Goal: Transaction & Acquisition: Purchase product/service

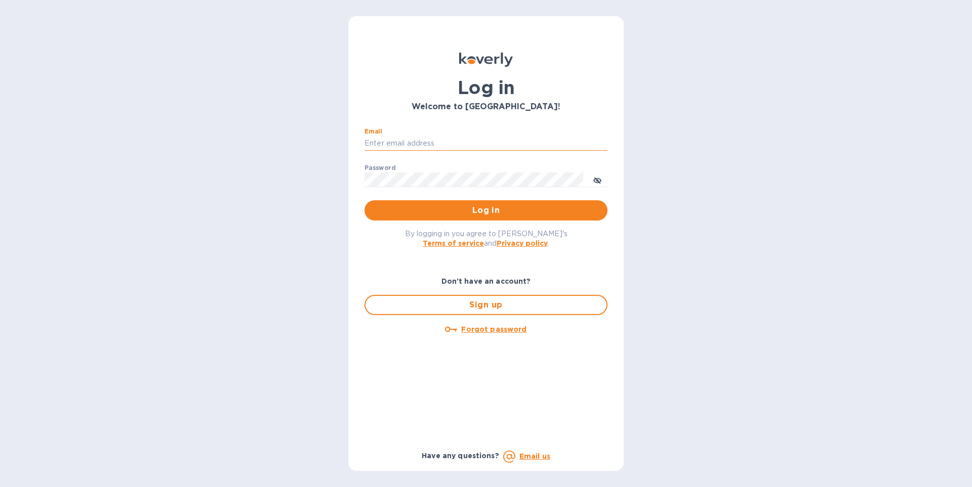
click at [378, 147] on input "Email" at bounding box center [485, 143] width 243 height 15
type input "[EMAIL_ADDRESS][DOMAIN_NAME]"
click at [438, 213] on span "Log in" at bounding box center [486, 211] width 227 height 12
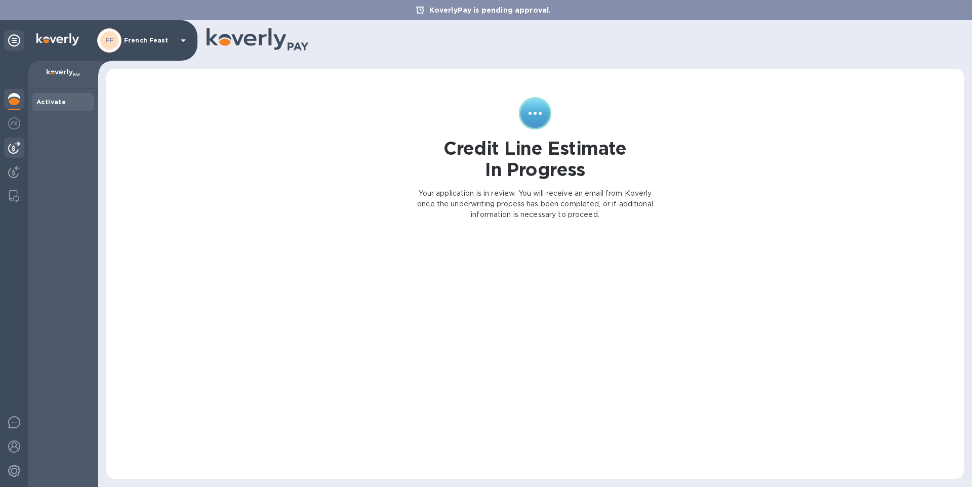
click at [9, 151] on img at bounding box center [14, 148] width 12 height 12
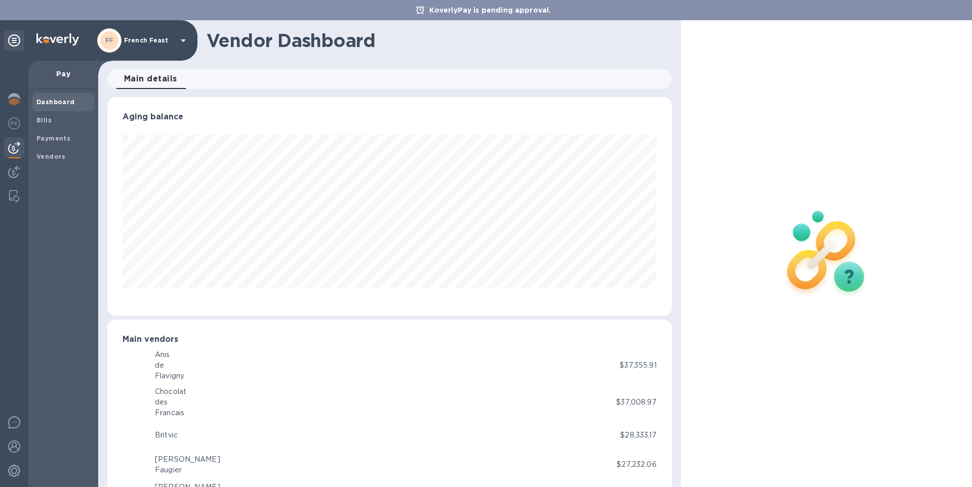
scroll to position [219, 564]
click at [37, 122] on b "Bills" at bounding box center [43, 120] width 15 height 8
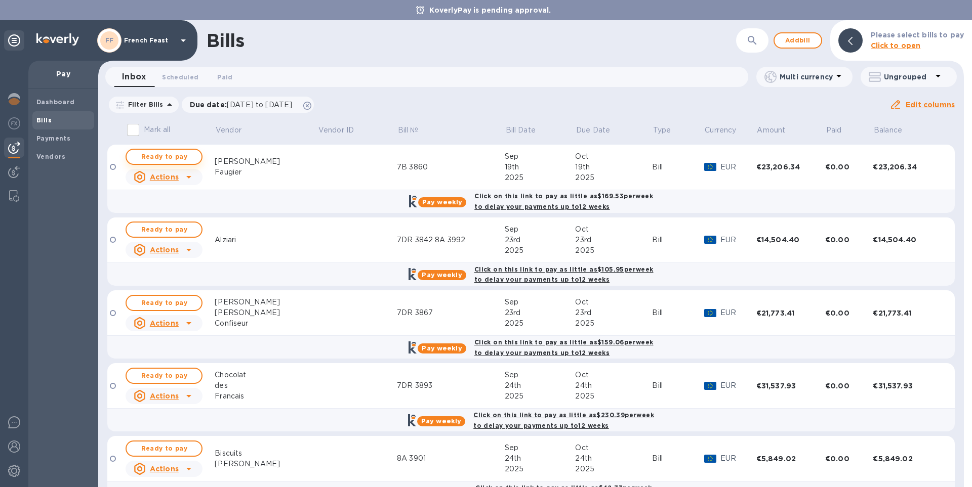
click at [173, 155] on span "Ready to pay" at bounding box center [164, 157] width 59 height 12
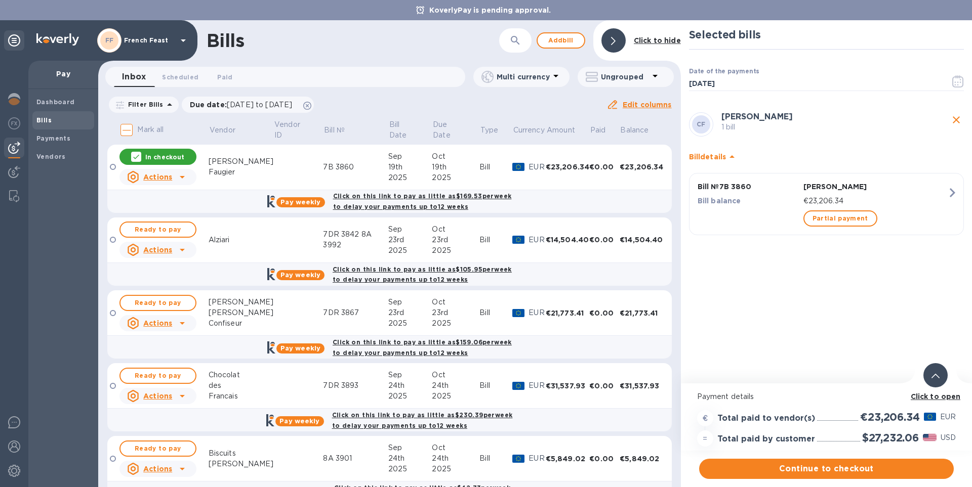
click at [938, 396] on b "Click to open" at bounding box center [936, 397] width 50 height 8
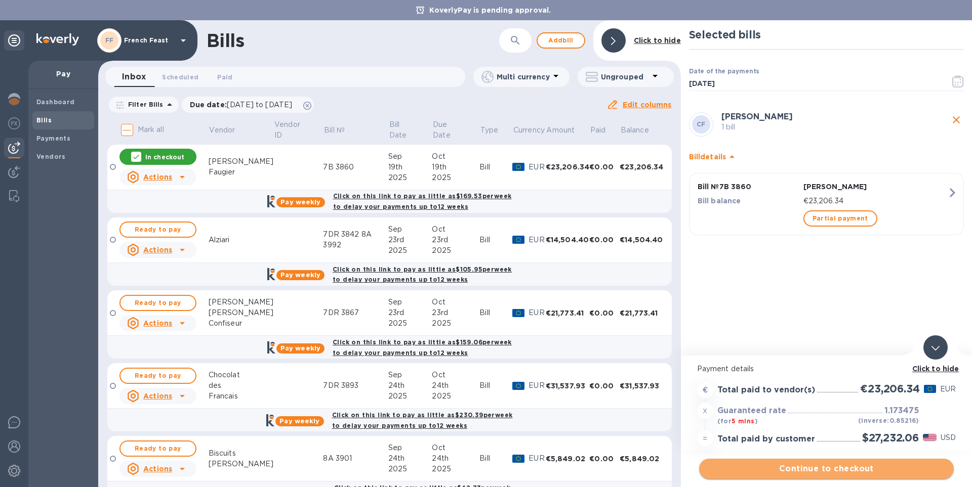
click at [852, 469] on span "Continue to checkout" at bounding box center [826, 469] width 238 height 12
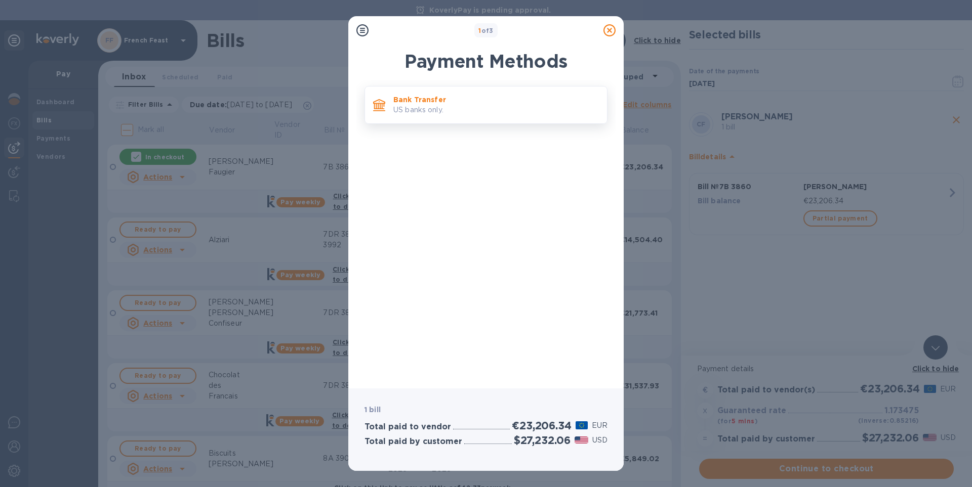
click at [430, 110] on p "US banks only." at bounding box center [496, 110] width 206 height 11
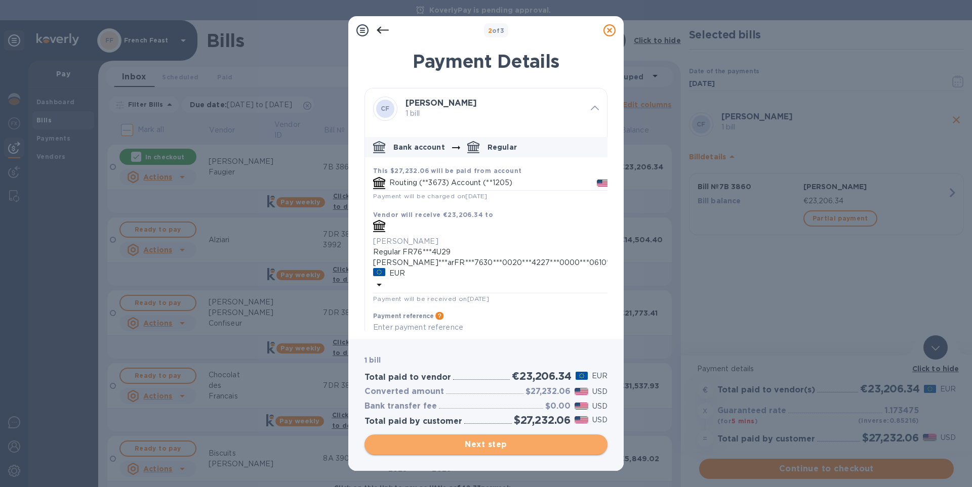
click at [570, 448] on span "Next step" at bounding box center [486, 445] width 227 height 12
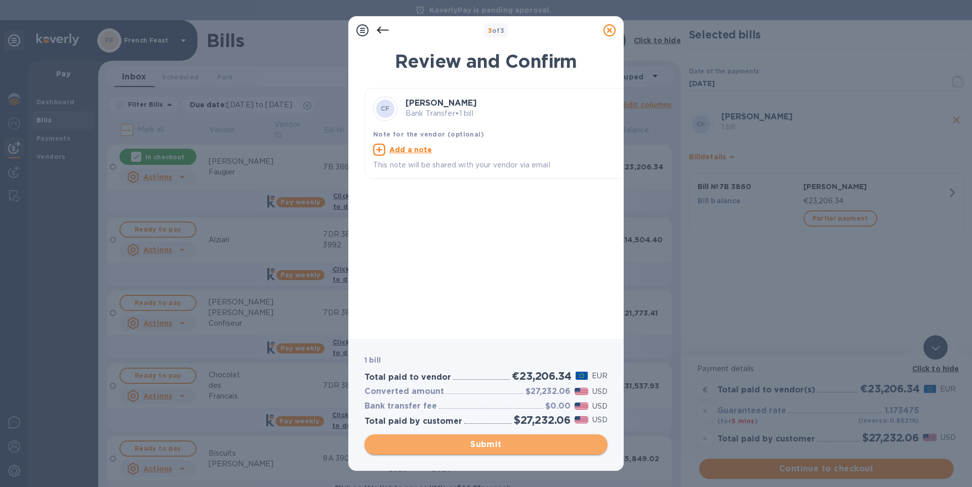
click at [570, 448] on span "Submit" at bounding box center [486, 445] width 227 height 12
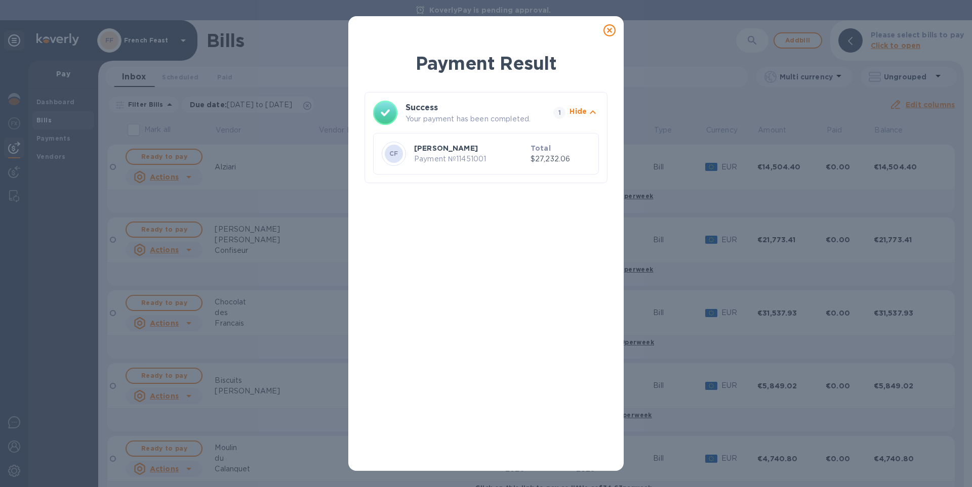
click at [606, 32] on icon at bounding box center [609, 30] width 12 height 12
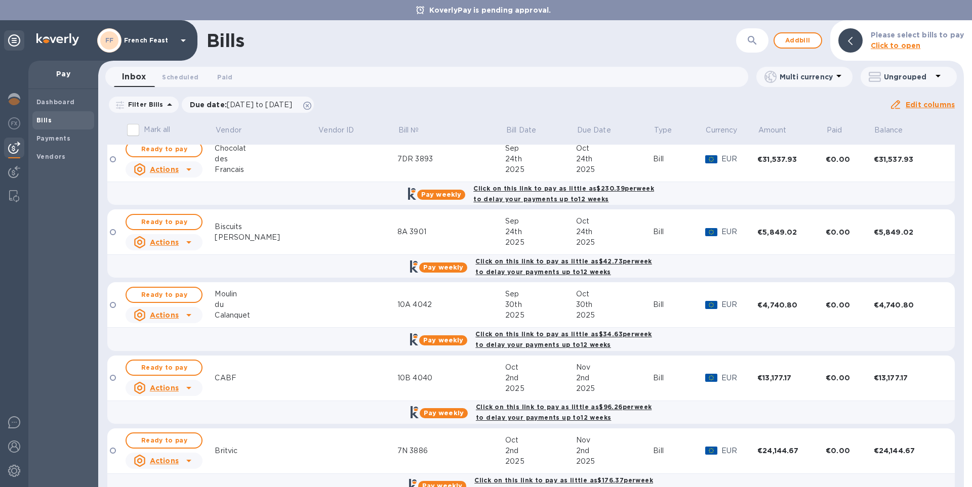
scroll to position [155, 0]
click at [195, 296] on button "Ready to pay" at bounding box center [164, 294] width 77 height 16
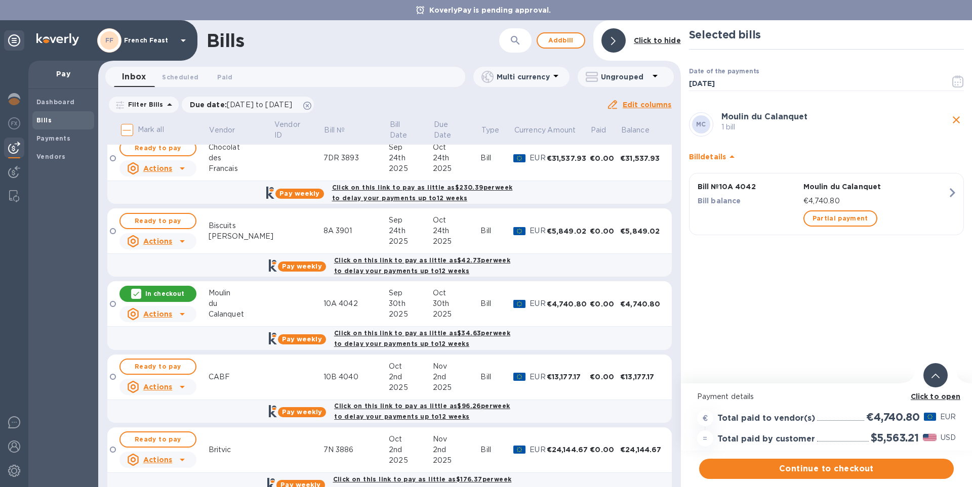
click at [934, 401] on b "Click to open" at bounding box center [936, 397] width 50 height 8
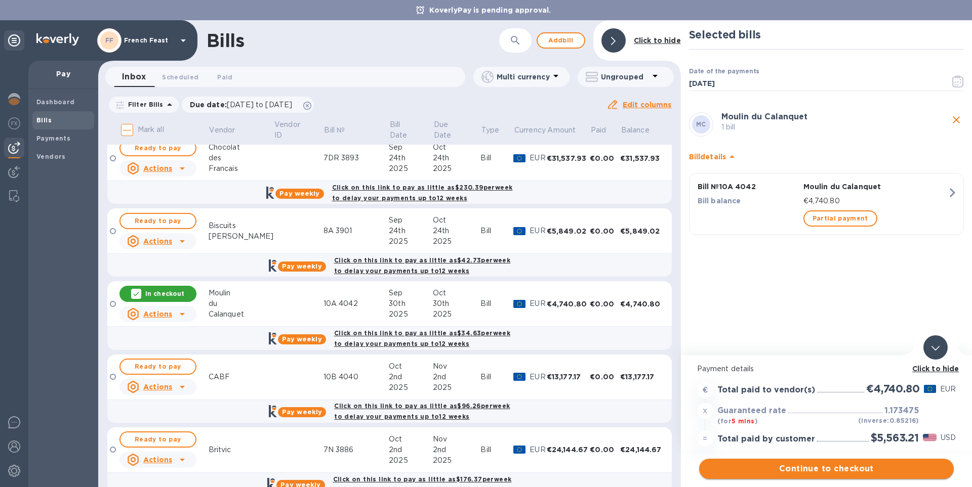
click at [880, 464] on span "Continue to checkout" at bounding box center [826, 469] width 238 height 12
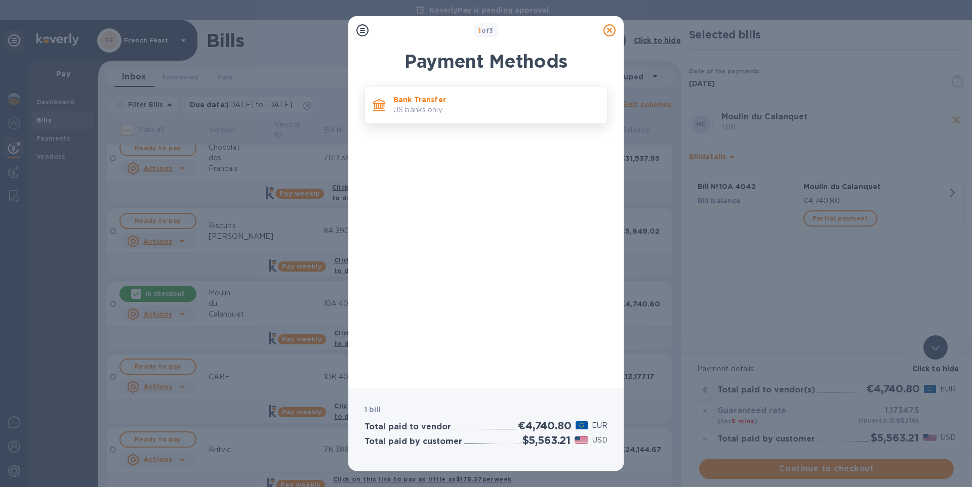
click at [435, 100] on p "Bank Transfer" at bounding box center [496, 100] width 206 height 10
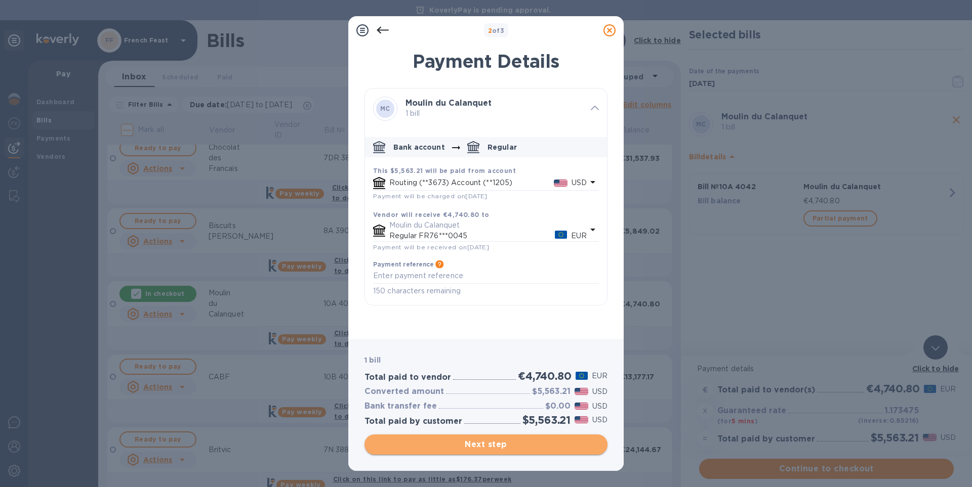
click at [522, 439] on span "Next step" at bounding box center [486, 445] width 227 height 12
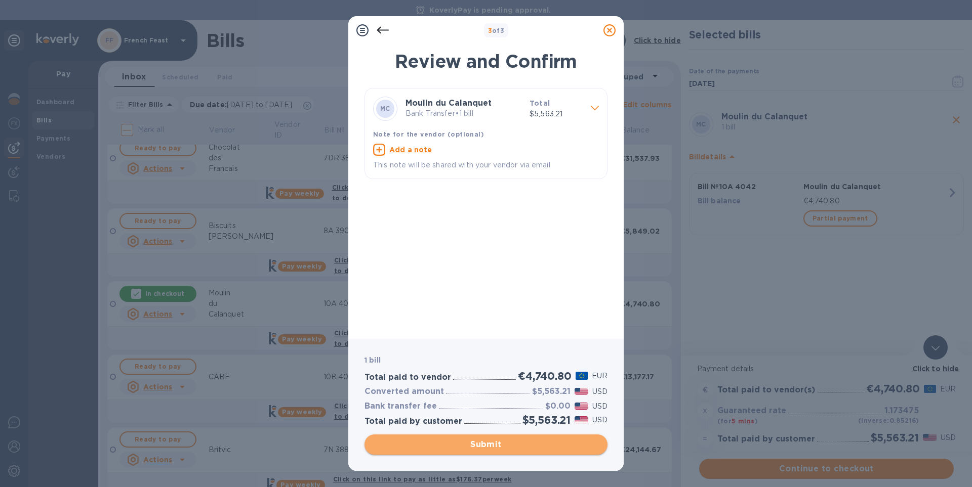
click at [522, 439] on span "Submit" at bounding box center [486, 445] width 227 height 12
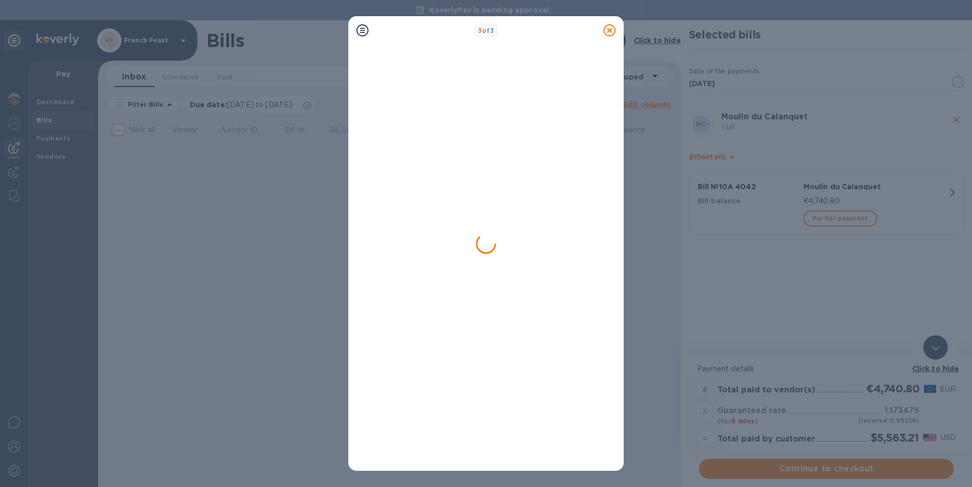
scroll to position [0, 0]
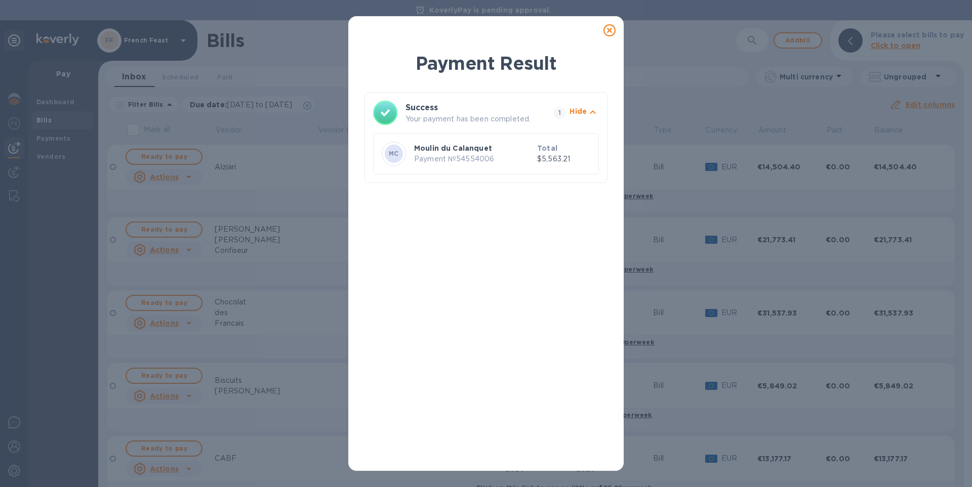
click at [611, 32] on icon at bounding box center [609, 30] width 12 height 12
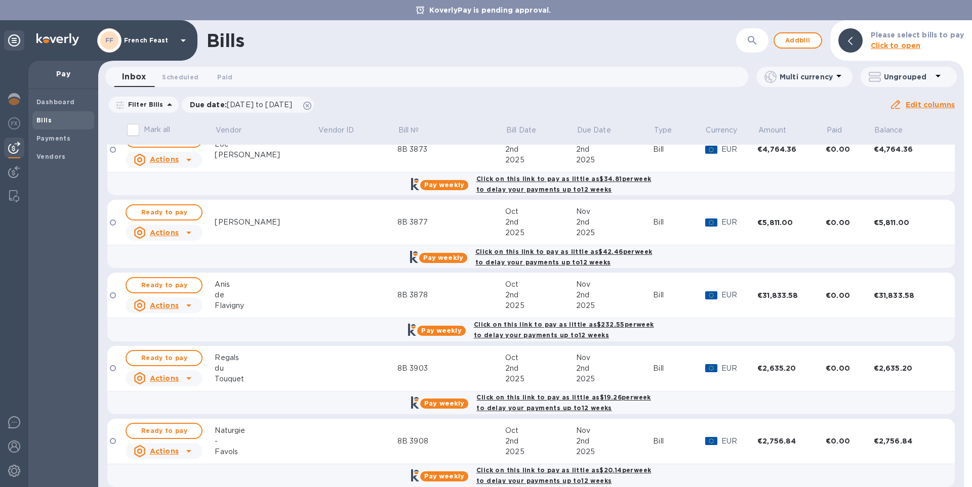
scroll to position [616, 0]
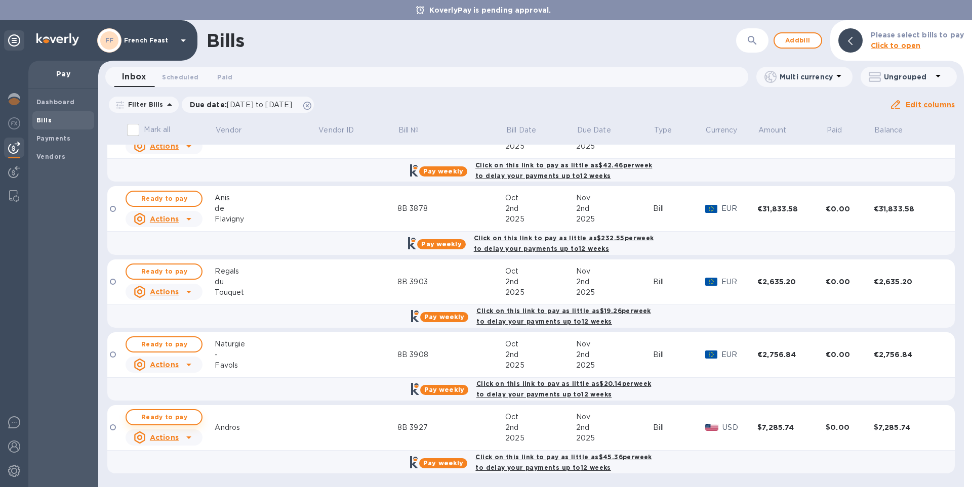
click at [165, 417] on span "Ready to pay" at bounding box center [164, 418] width 59 height 12
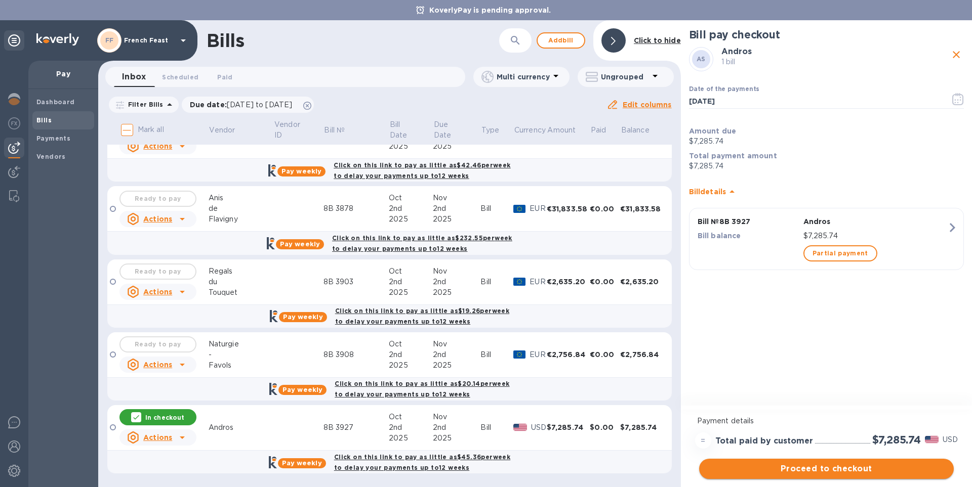
click at [763, 467] on span "Proceed to checkout" at bounding box center [826, 469] width 238 height 12
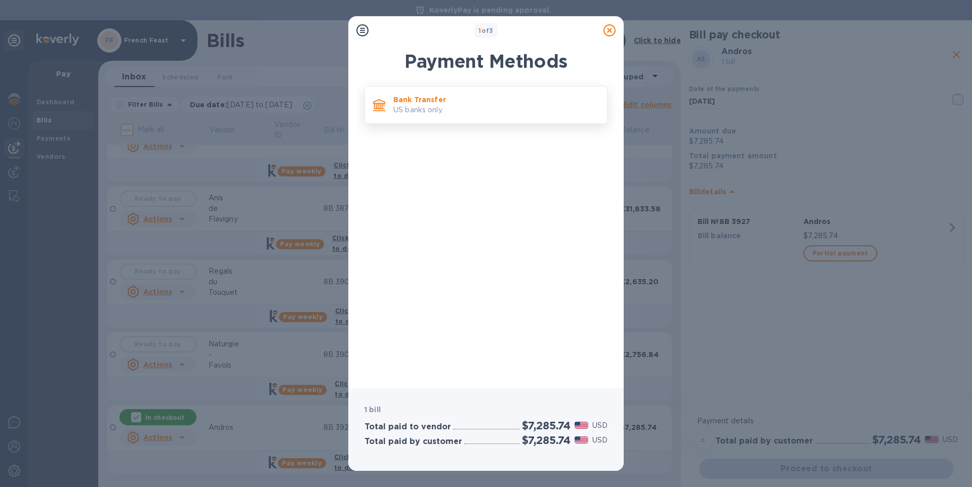
click at [432, 115] on p "US banks only." at bounding box center [496, 110] width 206 height 11
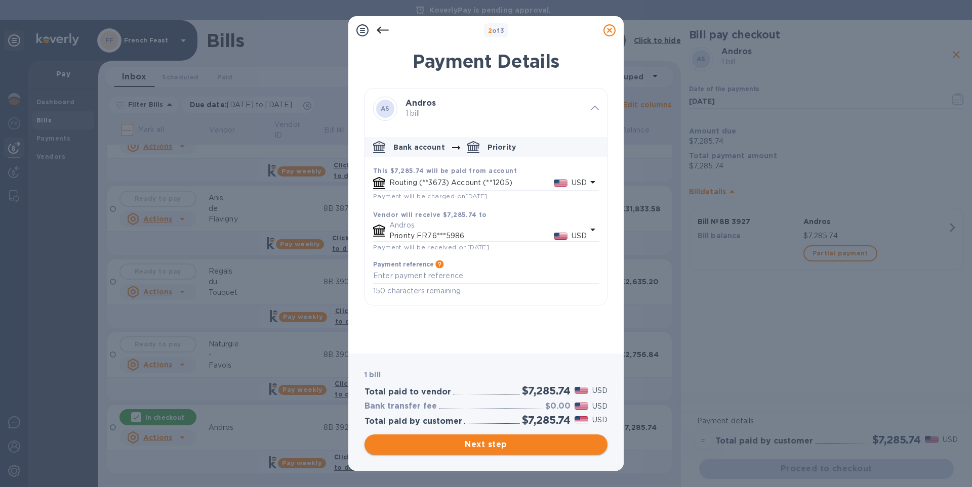
click at [537, 445] on span "Next step" at bounding box center [486, 445] width 227 height 12
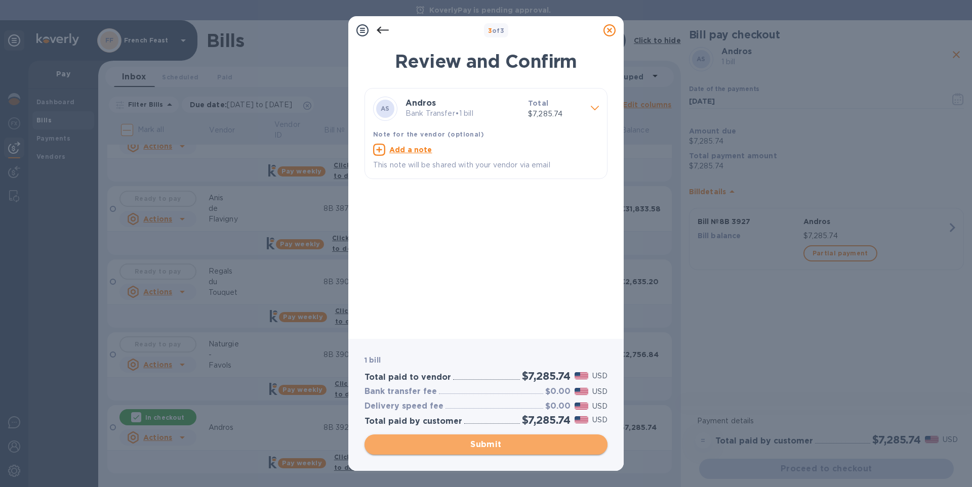
click at [537, 445] on span "Submit" at bounding box center [486, 445] width 227 height 12
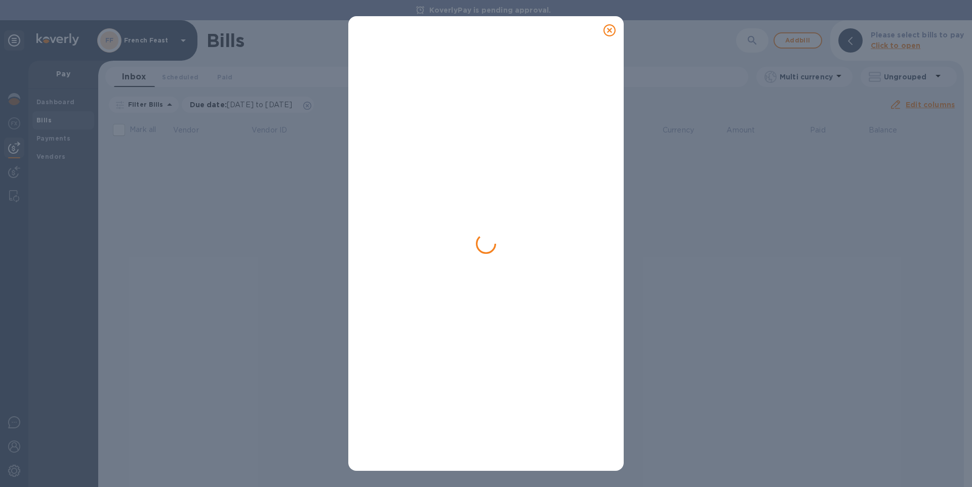
scroll to position [0, 0]
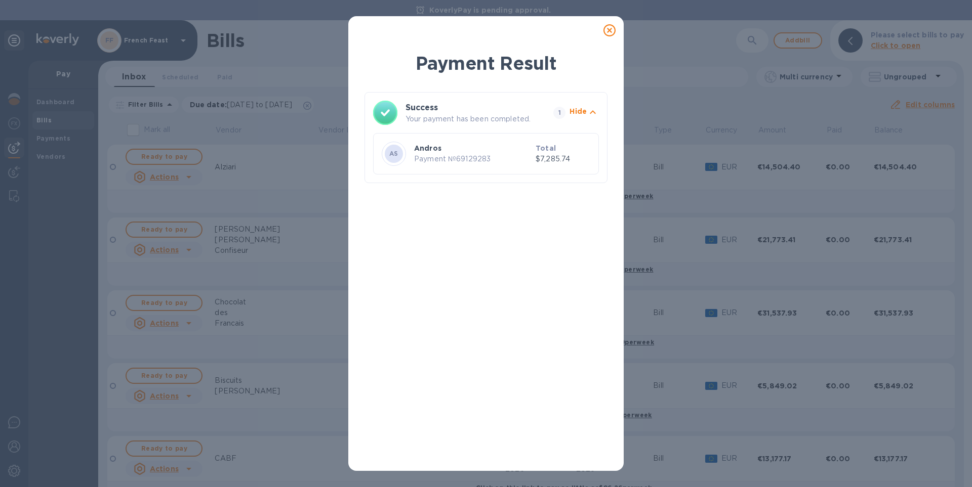
click at [608, 31] on icon at bounding box center [609, 30] width 12 height 12
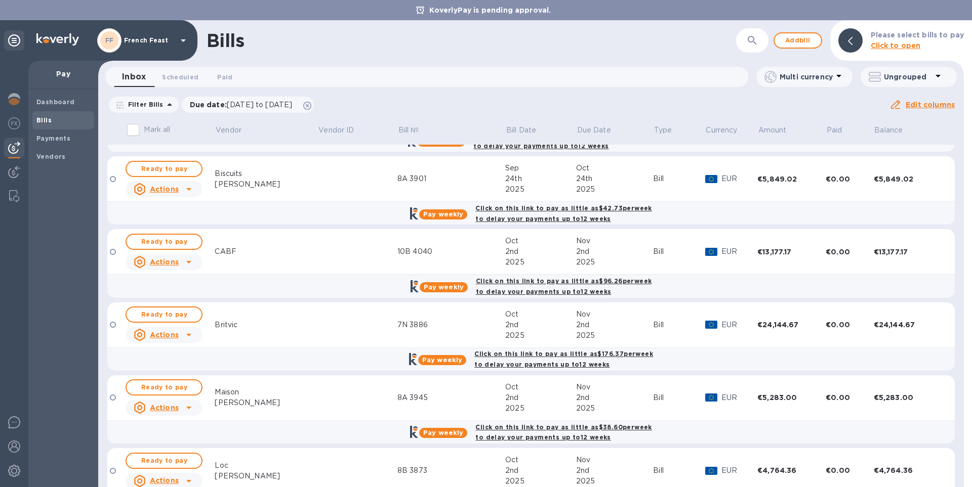
scroll to position [205, 0]
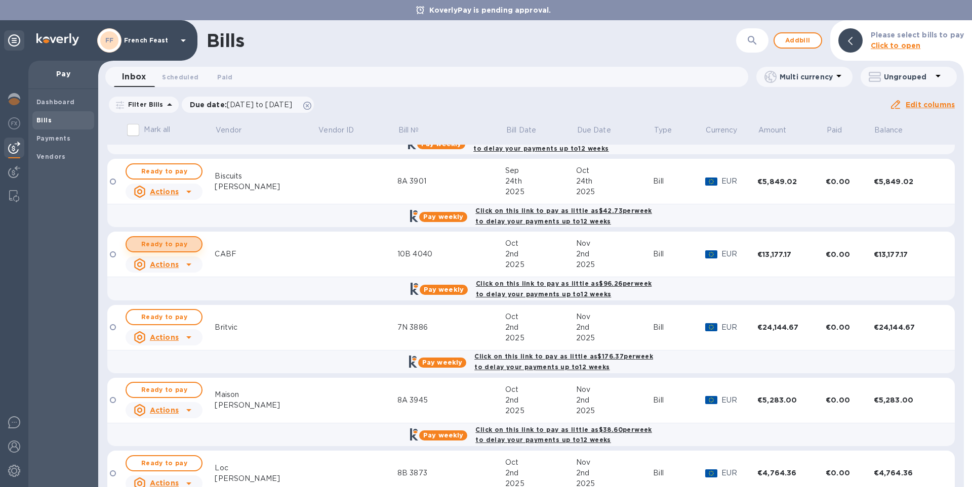
click at [170, 244] on span "Ready to pay" at bounding box center [164, 244] width 59 height 12
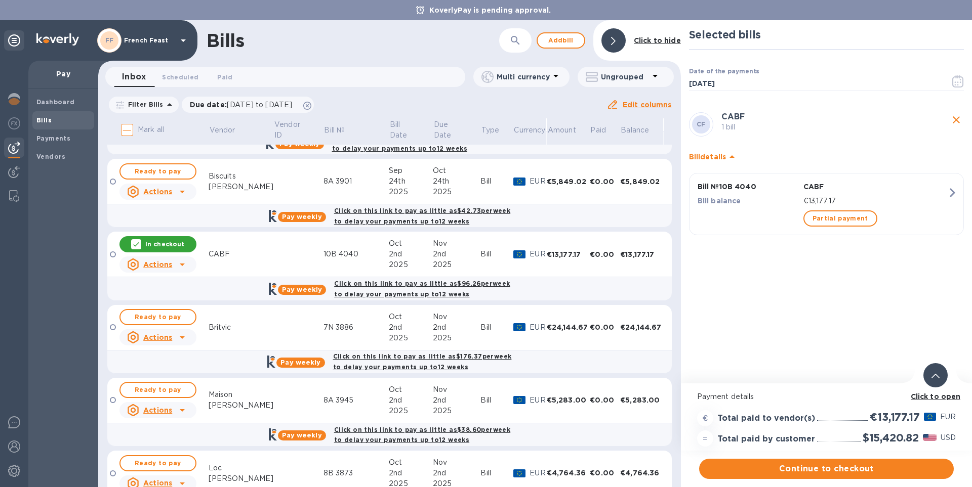
click at [927, 396] on b "Click to open" at bounding box center [936, 397] width 50 height 8
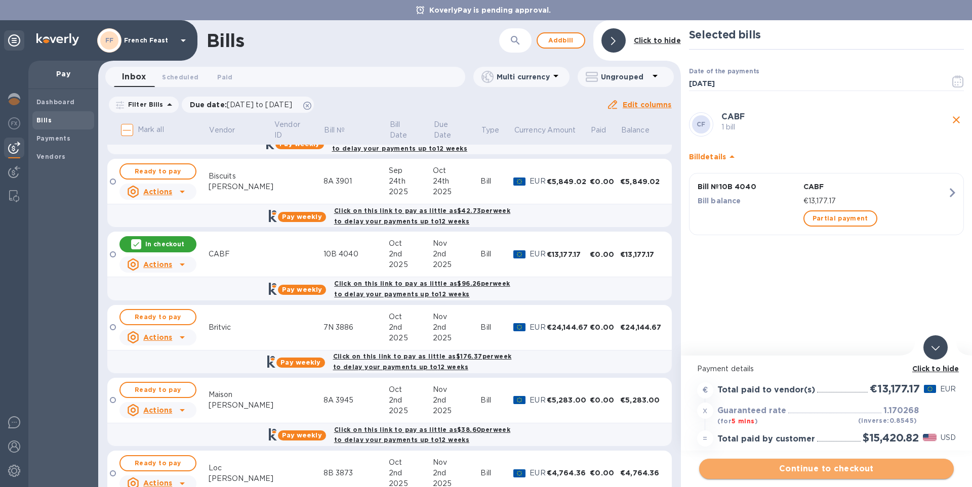
click at [868, 470] on span "Continue to checkout" at bounding box center [826, 469] width 238 height 12
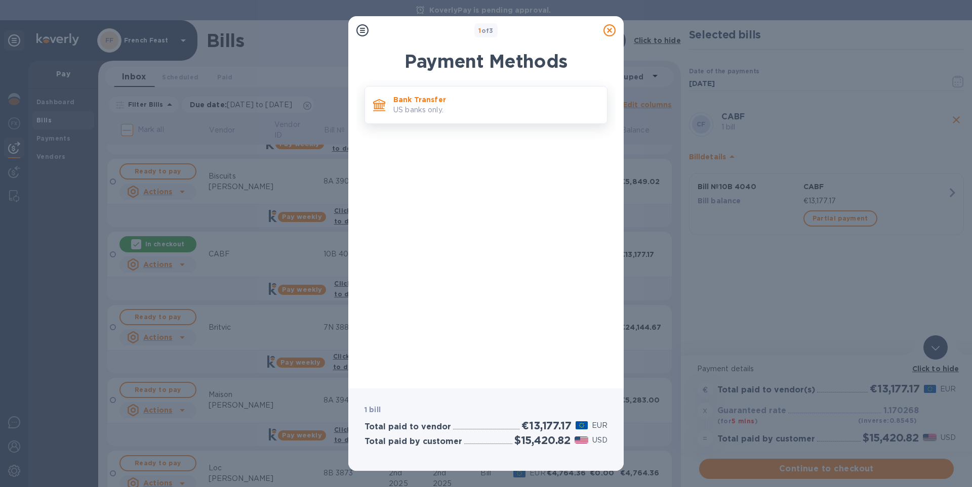
click at [410, 110] on p "US banks only." at bounding box center [496, 110] width 206 height 11
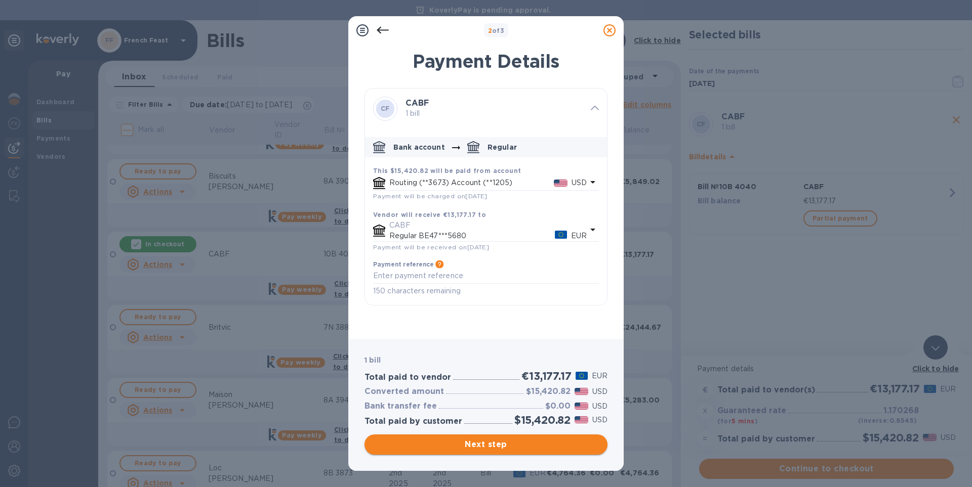
click at [494, 441] on span "Next step" at bounding box center [486, 445] width 227 height 12
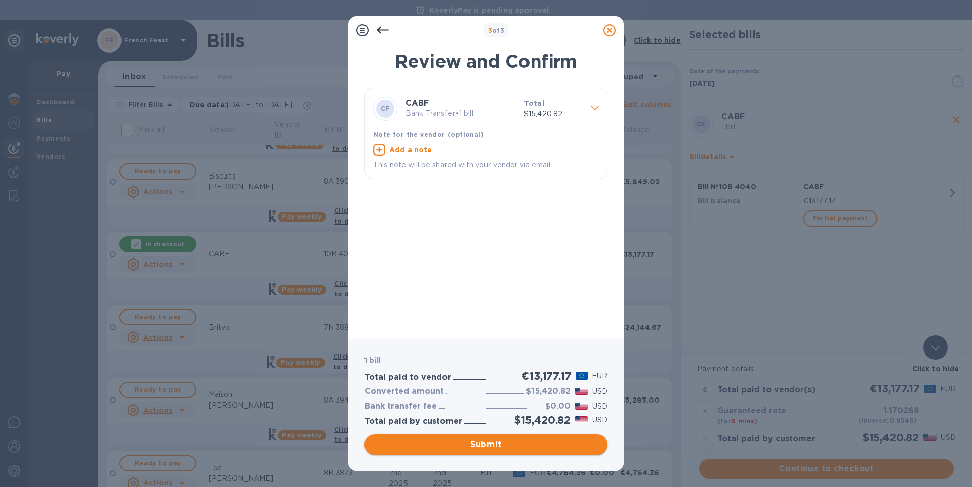
click at [494, 441] on span "Submit" at bounding box center [486, 445] width 227 height 12
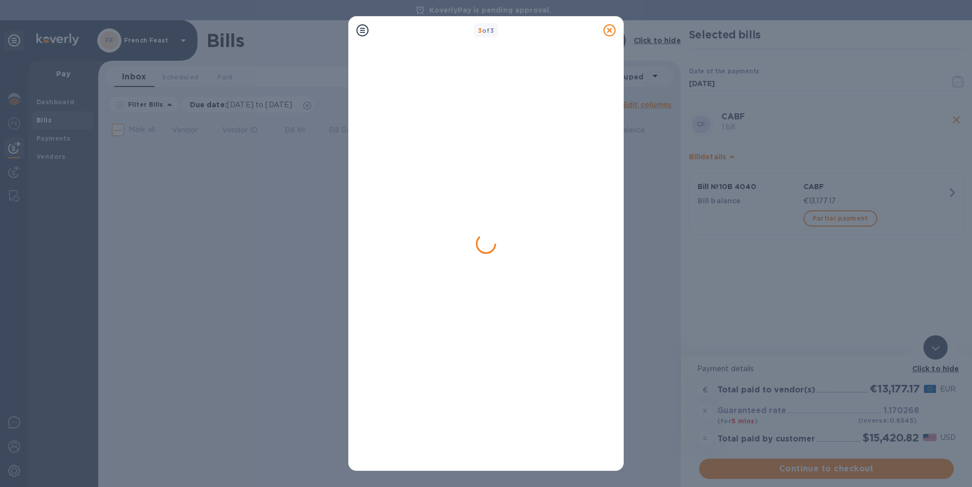
scroll to position [0, 0]
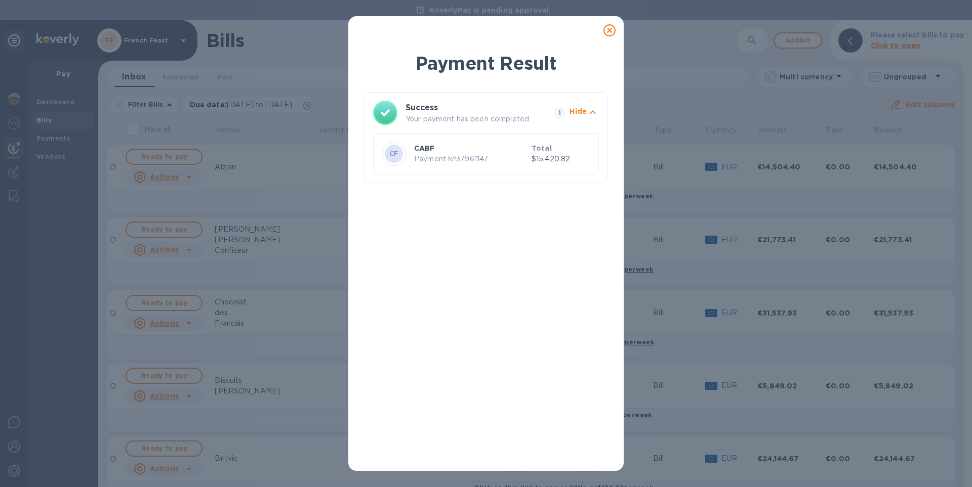
click at [607, 32] on icon at bounding box center [609, 30] width 12 height 12
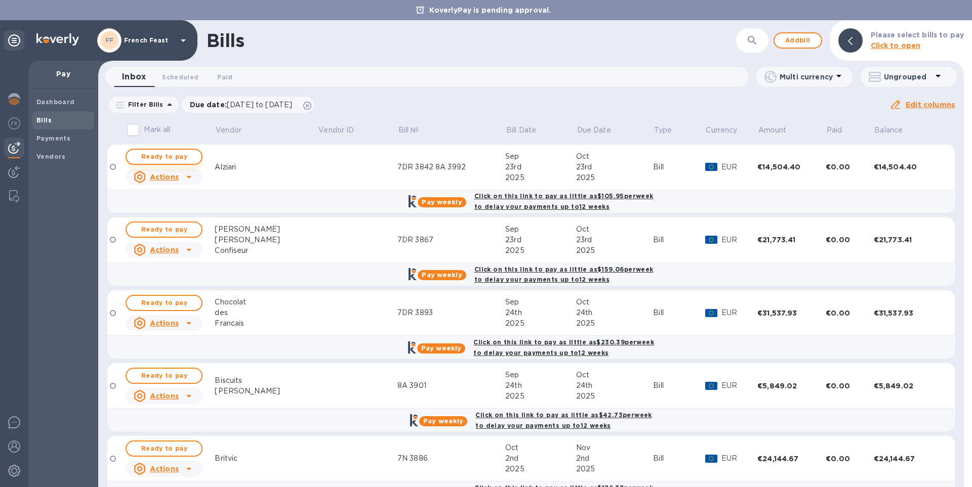
click at [148, 153] on span "Ready to pay" at bounding box center [164, 157] width 59 height 12
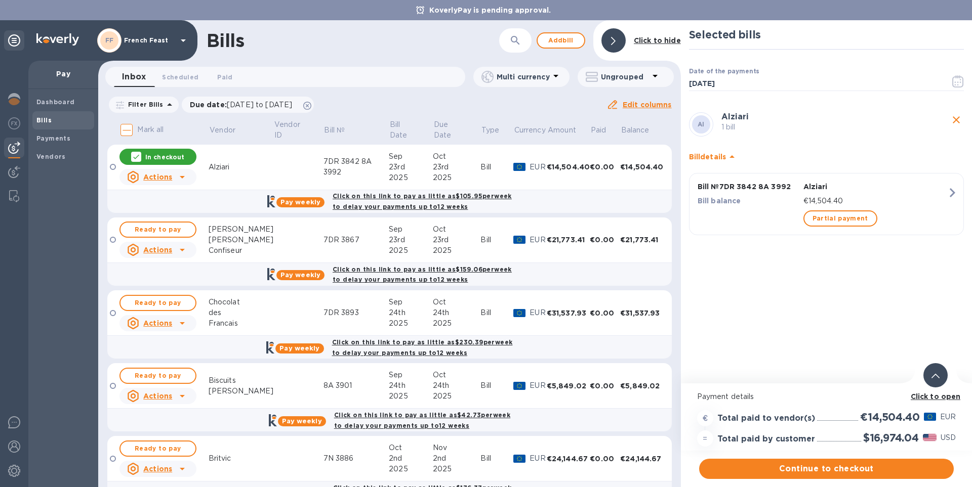
click at [934, 394] on b "Click to open" at bounding box center [936, 397] width 50 height 8
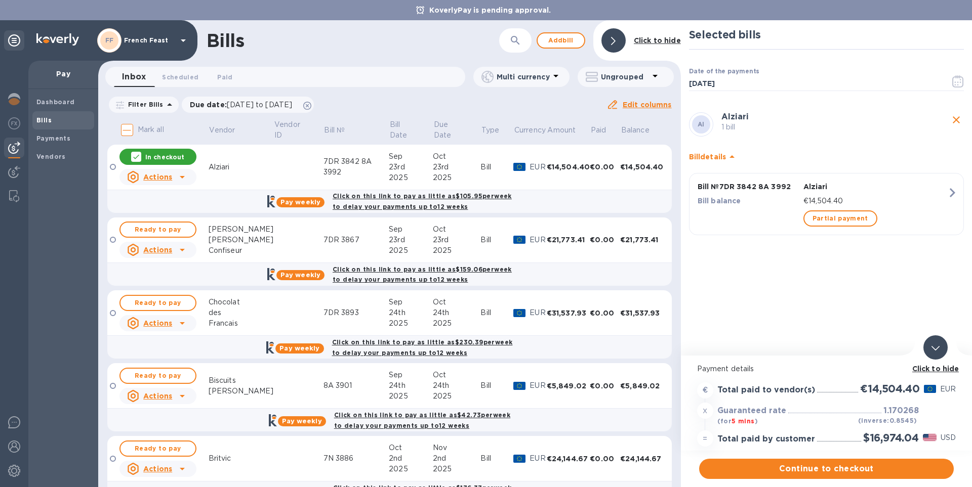
click at [954, 123] on icon "close" at bounding box center [956, 119] width 7 height 7
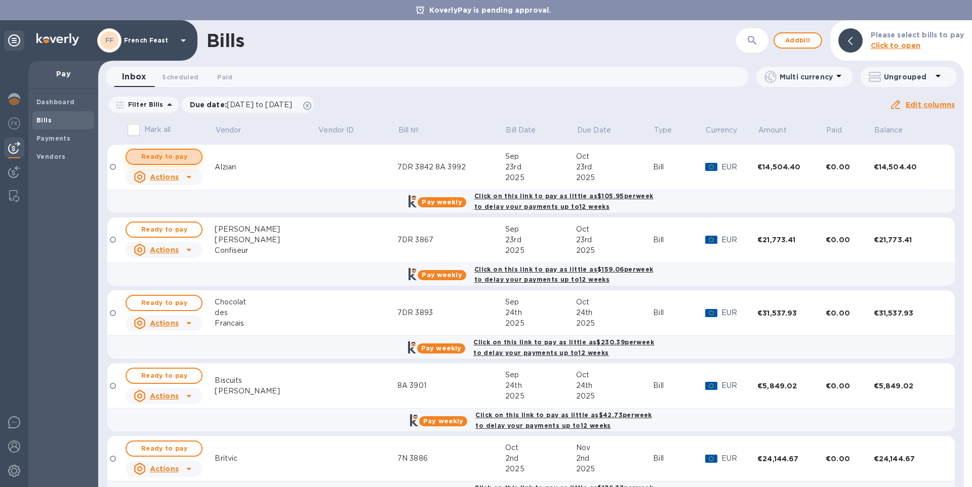
click at [173, 154] on span "Ready to pay" at bounding box center [164, 157] width 59 height 12
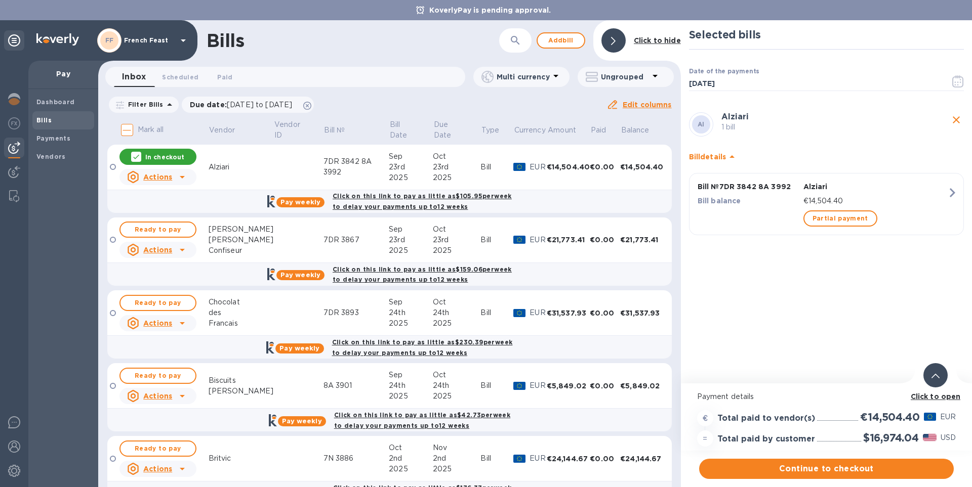
click at [935, 397] on b "Click to open" at bounding box center [936, 397] width 50 height 8
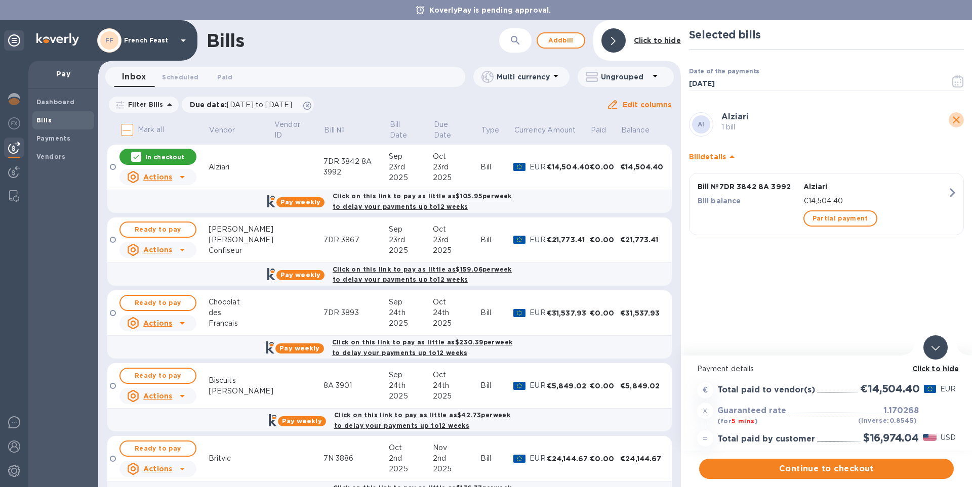
click at [955, 121] on icon "close" at bounding box center [956, 119] width 7 height 7
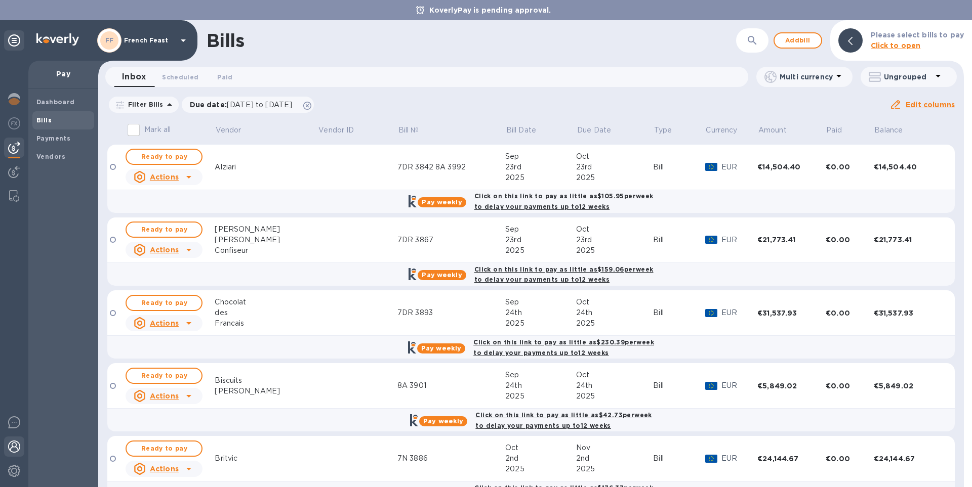
click at [9, 452] on img at bounding box center [14, 447] width 12 height 12
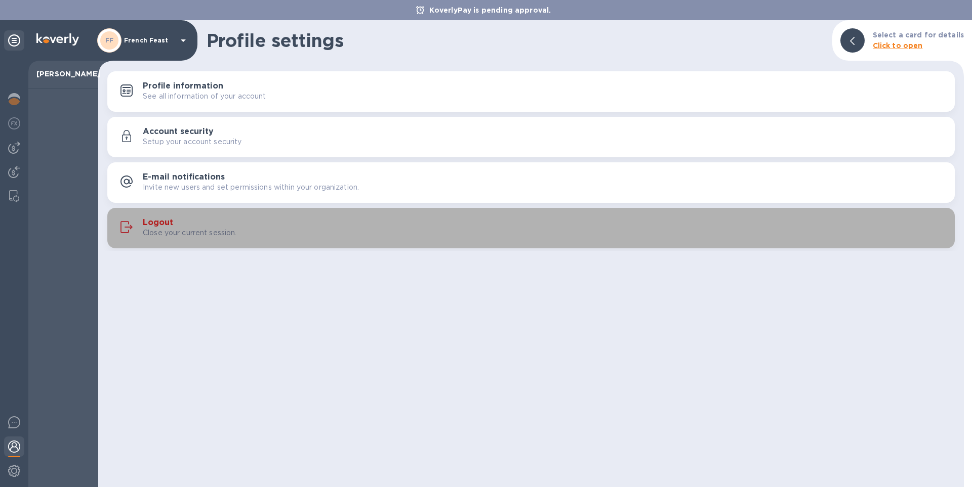
click at [156, 223] on h3 "Logout" at bounding box center [158, 223] width 30 height 10
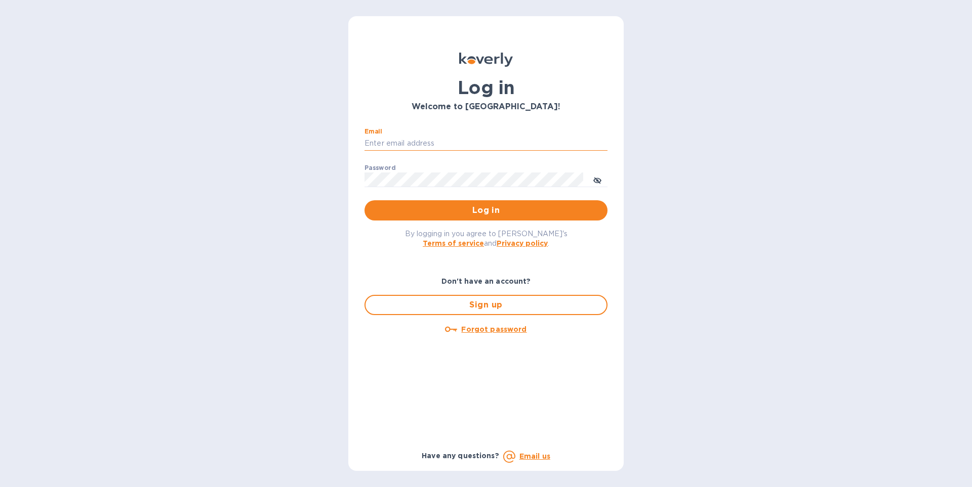
click at [419, 143] on input "Email" at bounding box center [485, 143] width 243 height 15
type input "[EMAIL_ADDRESS][DOMAIN_NAME]"
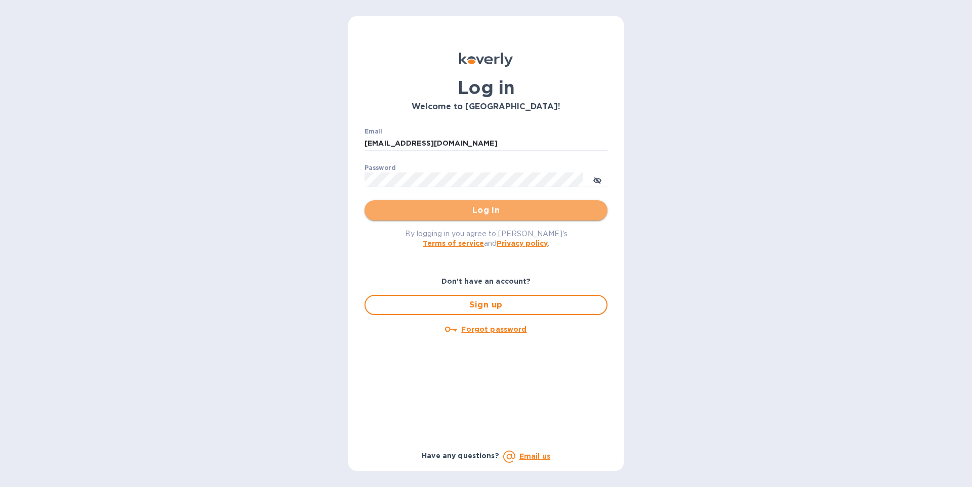
click at [448, 206] on span "Log in" at bounding box center [486, 211] width 227 height 12
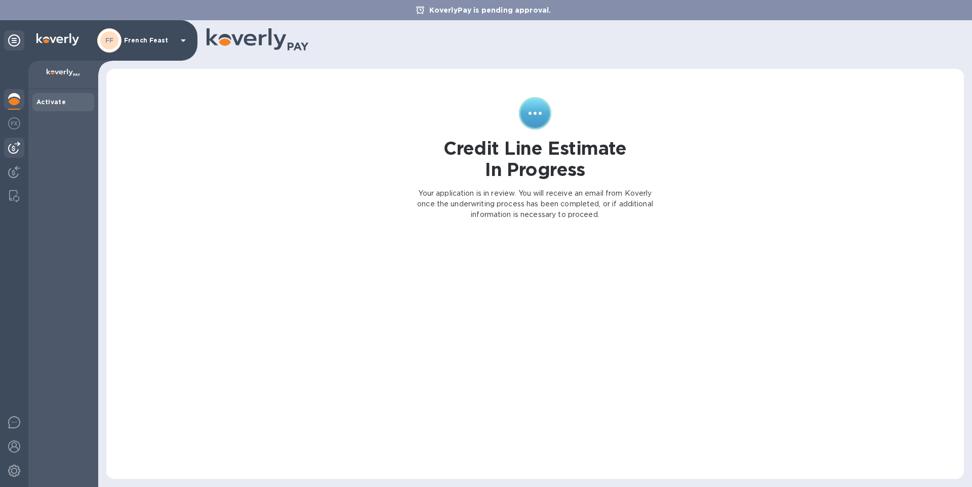
click at [16, 149] on img at bounding box center [14, 148] width 12 height 12
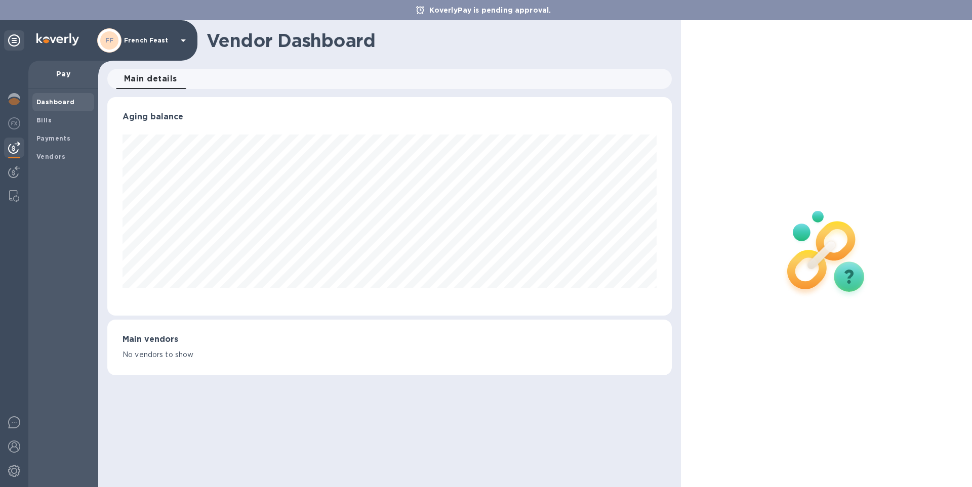
scroll to position [219, 564]
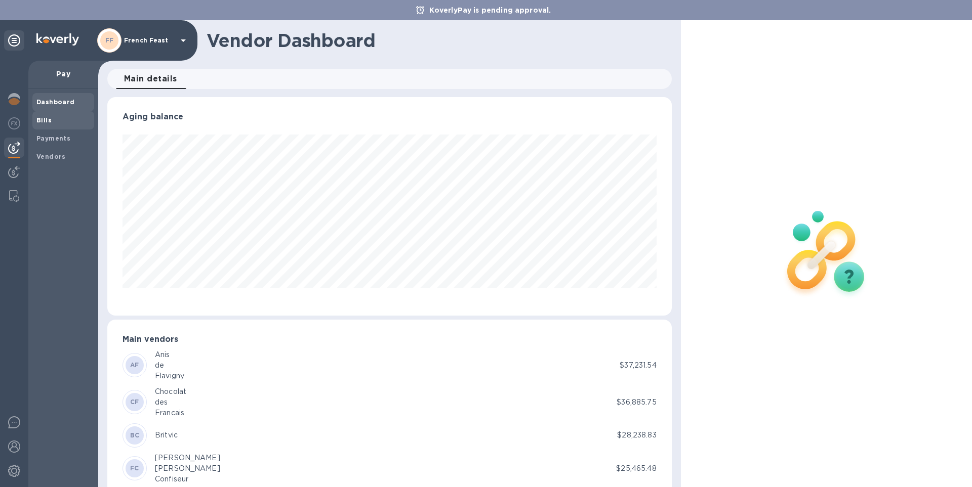
click at [50, 122] on b "Bills" at bounding box center [43, 120] width 15 height 8
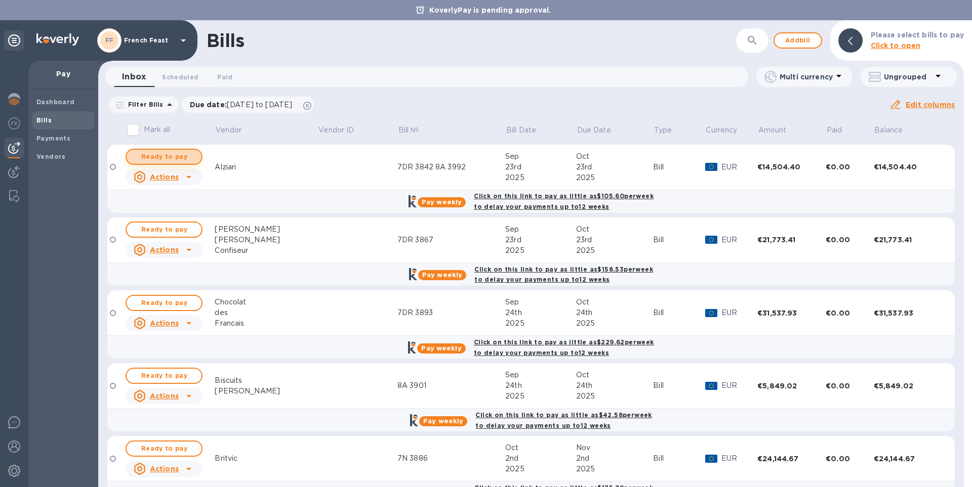
click at [157, 155] on span "Ready to pay" at bounding box center [164, 157] width 59 height 12
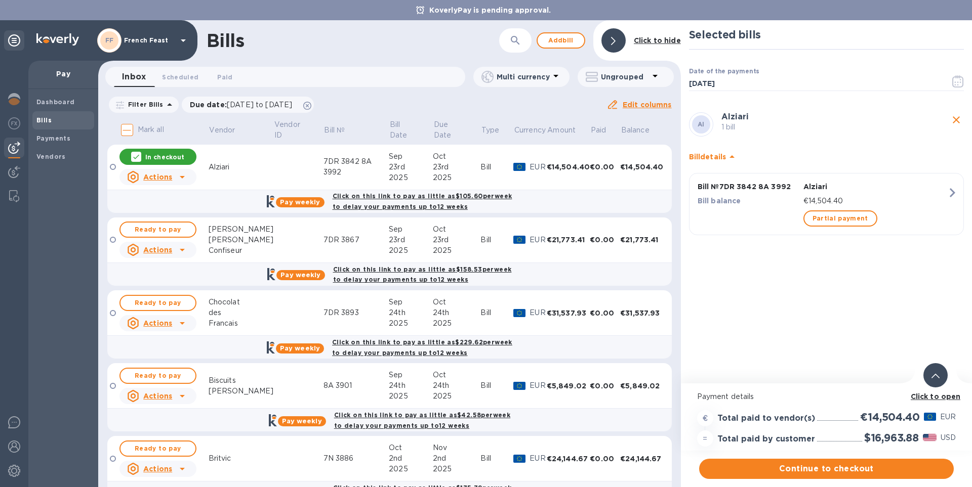
click at [918, 399] on b "Click to open" at bounding box center [936, 397] width 50 height 8
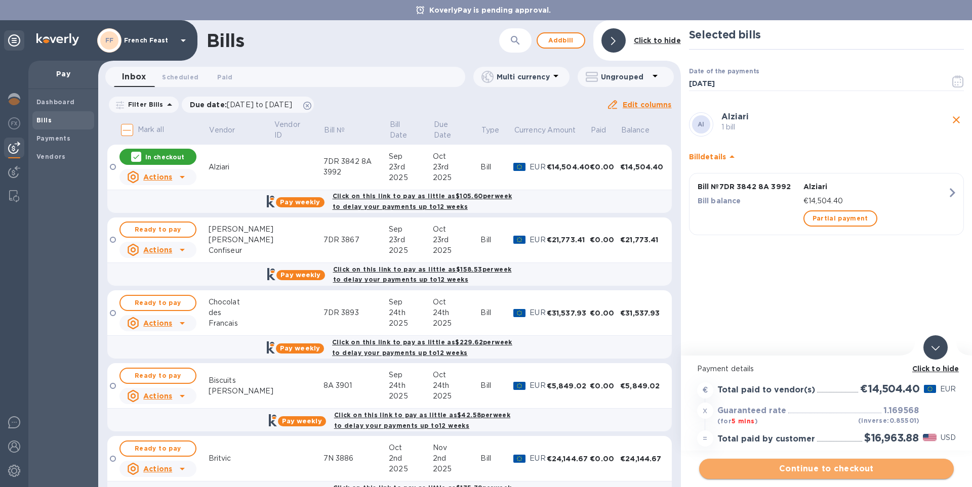
click at [868, 471] on span "Continue to checkout" at bounding box center [826, 469] width 238 height 12
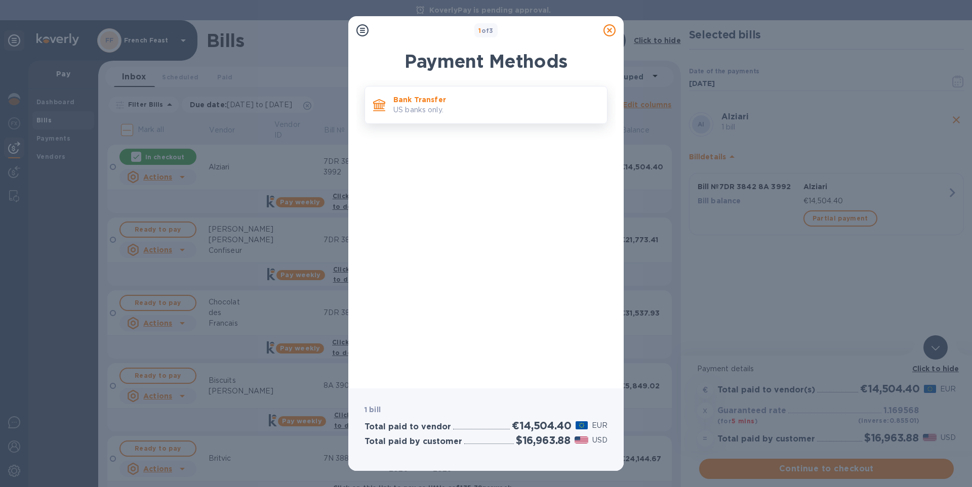
click at [482, 94] on div "Bank Transfer US banks only." at bounding box center [496, 105] width 214 height 29
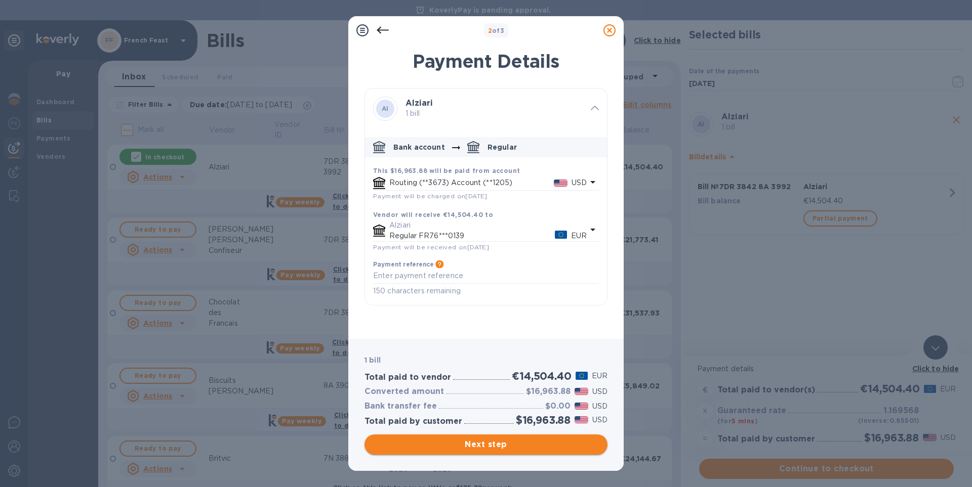
click at [529, 448] on span "Next step" at bounding box center [486, 445] width 227 height 12
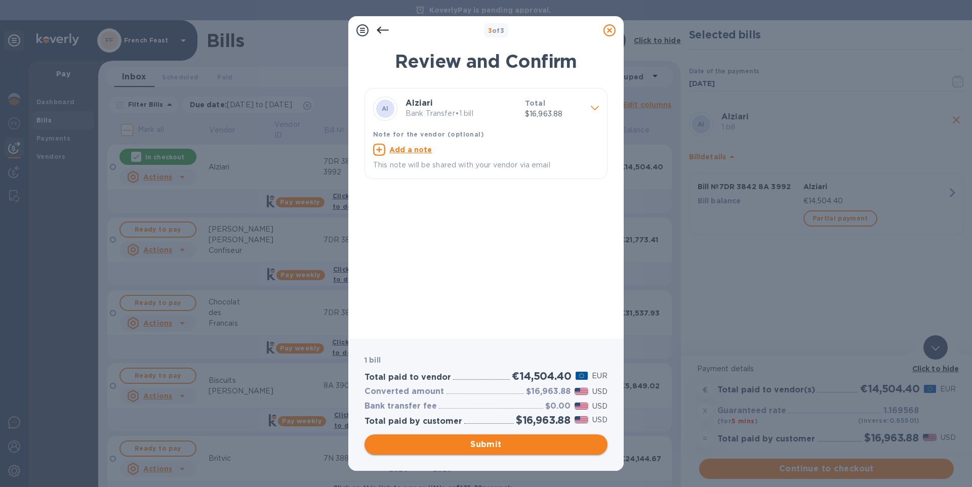
click at [529, 448] on span "Submit" at bounding box center [486, 445] width 227 height 12
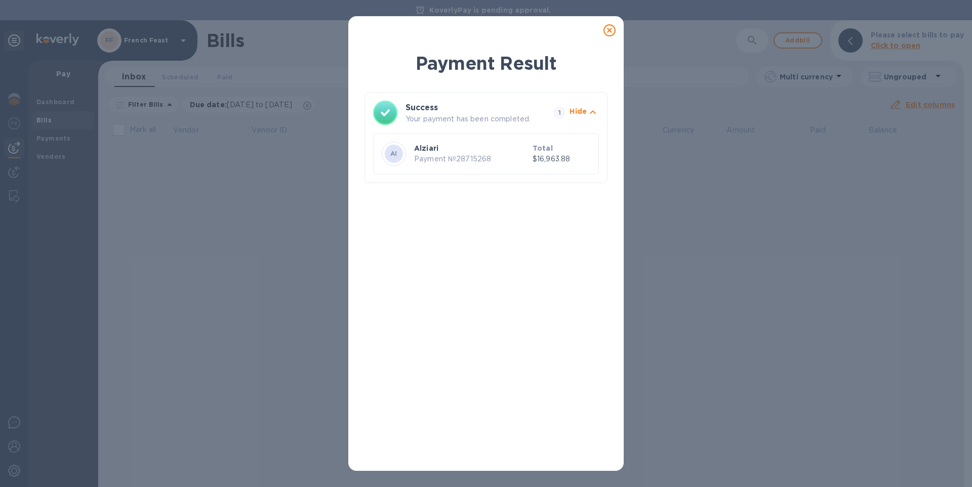
click at [609, 29] on icon at bounding box center [609, 30] width 12 height 12
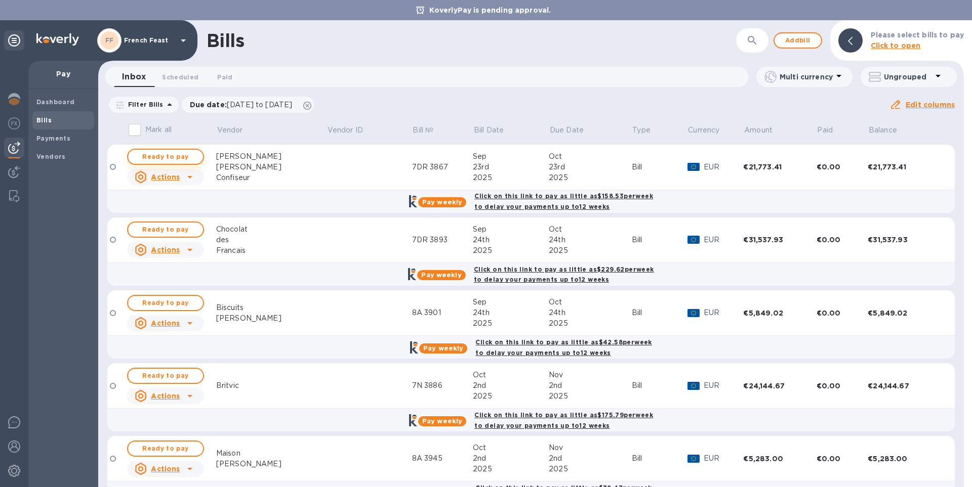
click at [174, 156] on span "Ready to pay" at bounding box center [165, 157] width 59 height 12
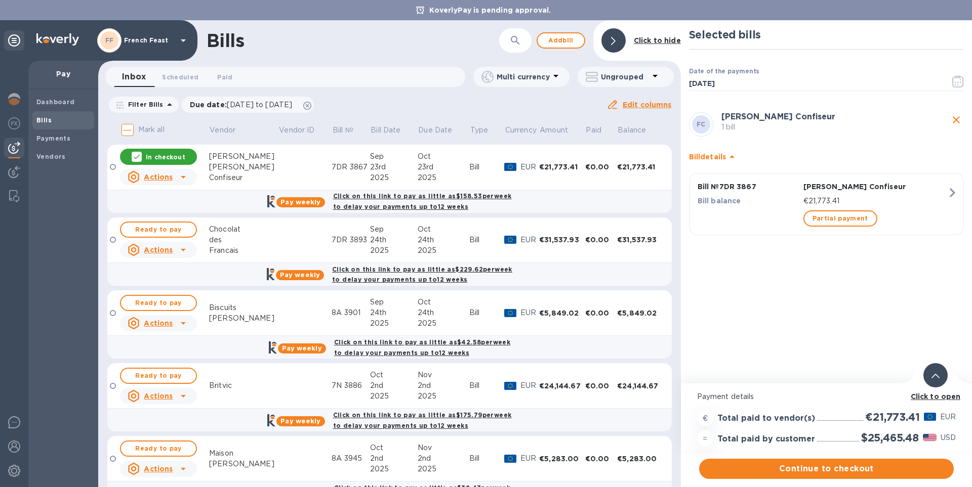
click at [946, 397] on b "Click to open" at bounding box center [936, 397] width 50 height 8
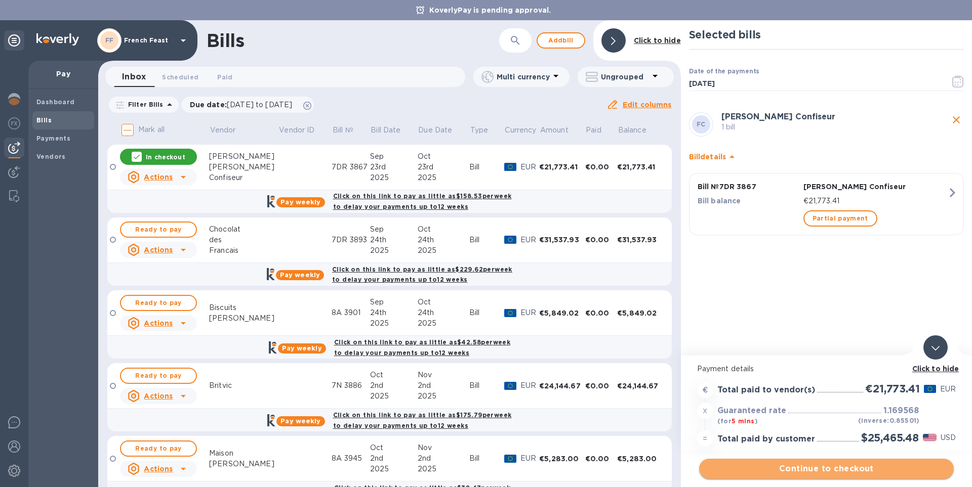
click at [863, 465] on span "Continue to checkout" at bounding box center [826, 469] width 238 height 12
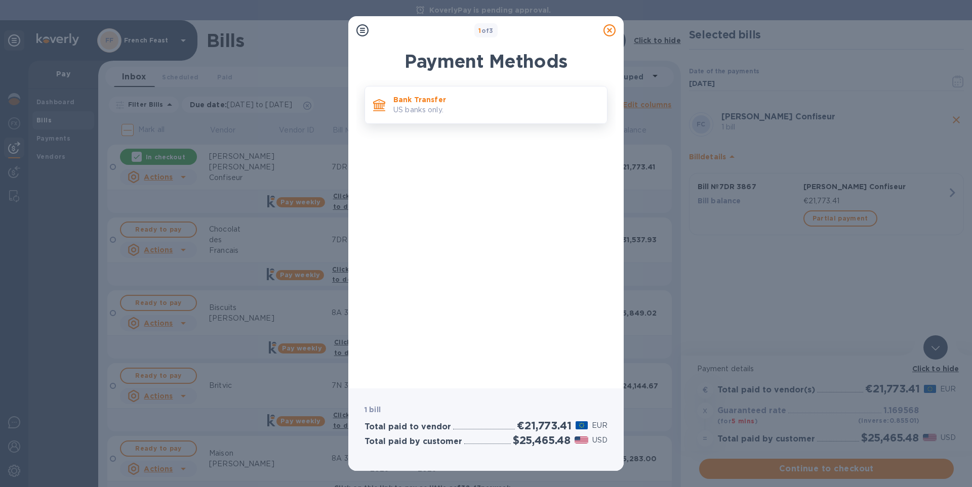
click at [394, 108] on p "US banks only." at bounding box center [496, 110] width 206 height 11
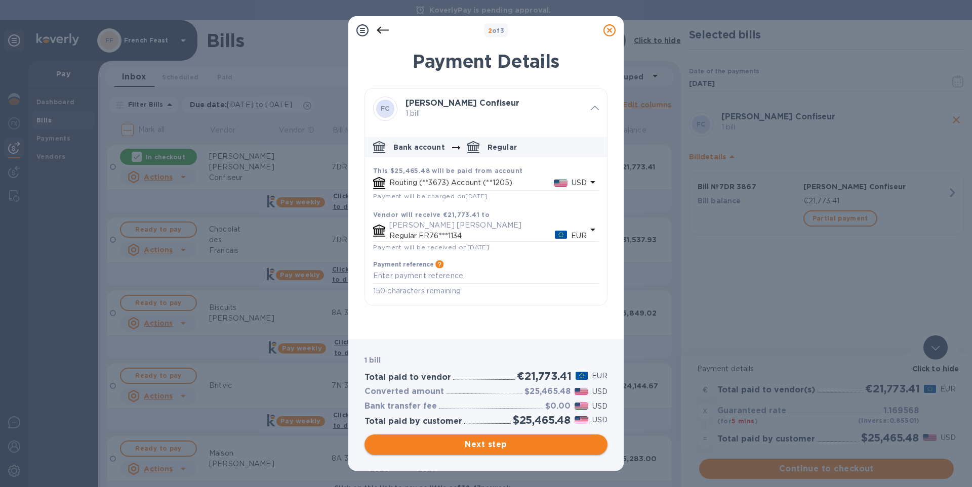
click at [483, 449] on span "Next step" at bounding box center [486, 445] width 227 height 12
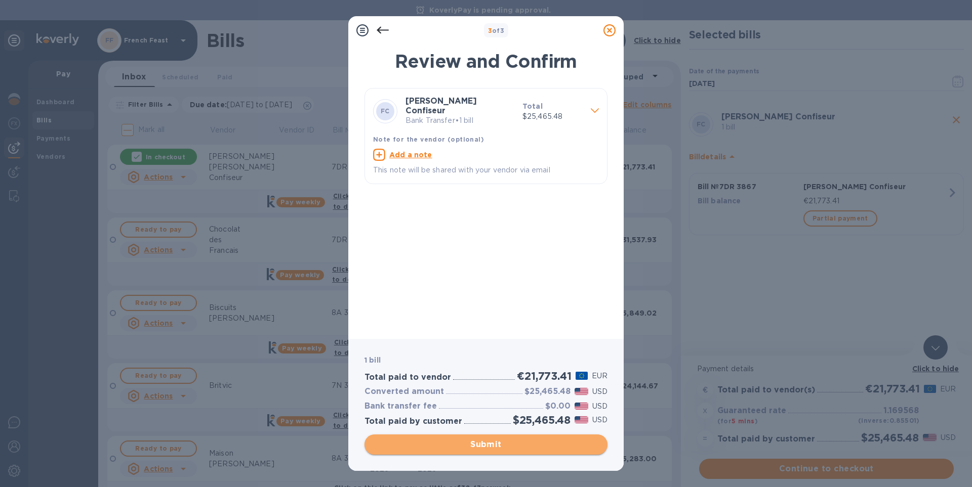
click at [483, 449] on span "Submit" at bounding box center [486, 445] width 227 height 12
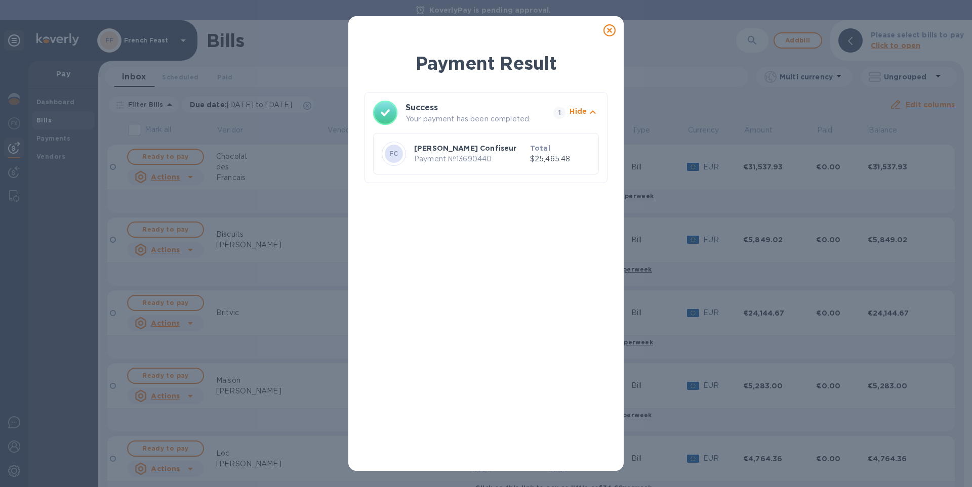
click at [604, 28] on icon at bounding box center [609, 30] width 12 height 12
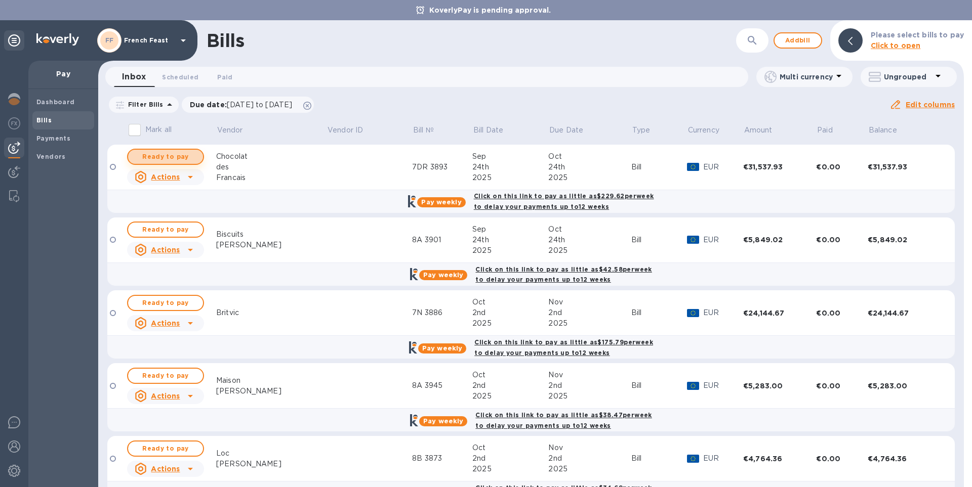
click at [158, 153] on span "Ready to pay" at bounding box center [165, 157] width 59 height 12
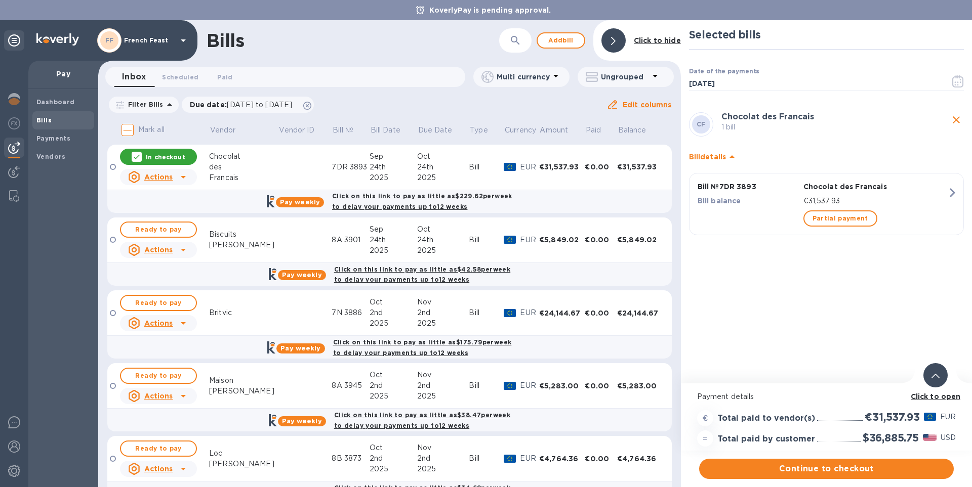
click at [929, 397] on b "Click to open" at bounding box center [936, 397] width 50 height 8
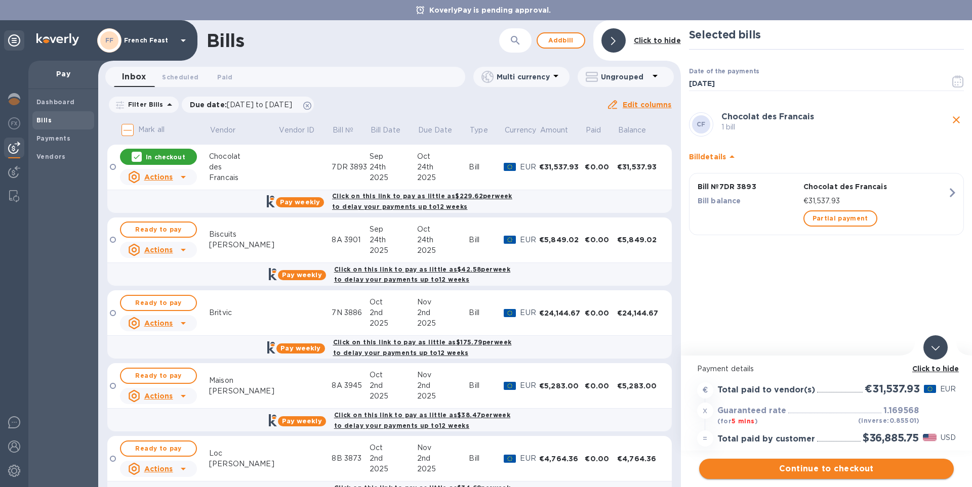
click at [859, 467] on span "Continue to checkout" at bounding box center [826, 469] width 238 height 12
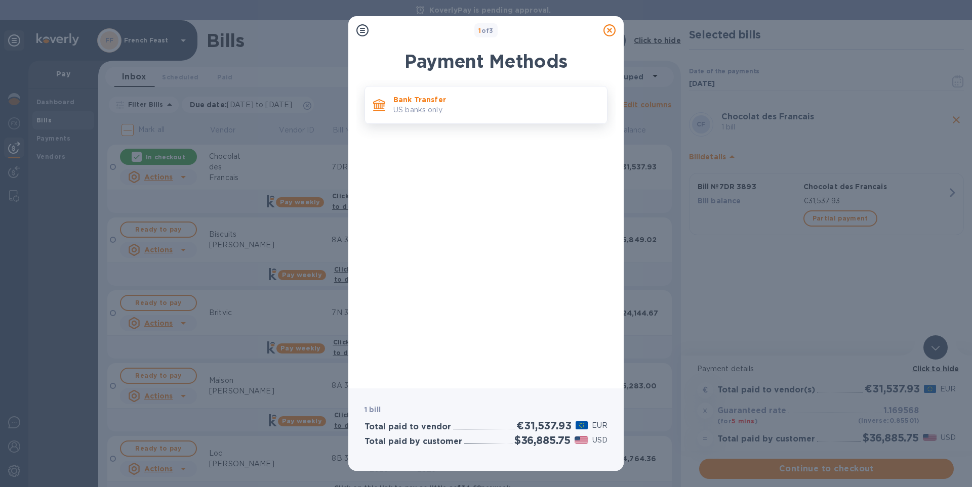
click at [447, 97] on p "Bank Transfer" at bounding box center [496, 100] width 206 height 10
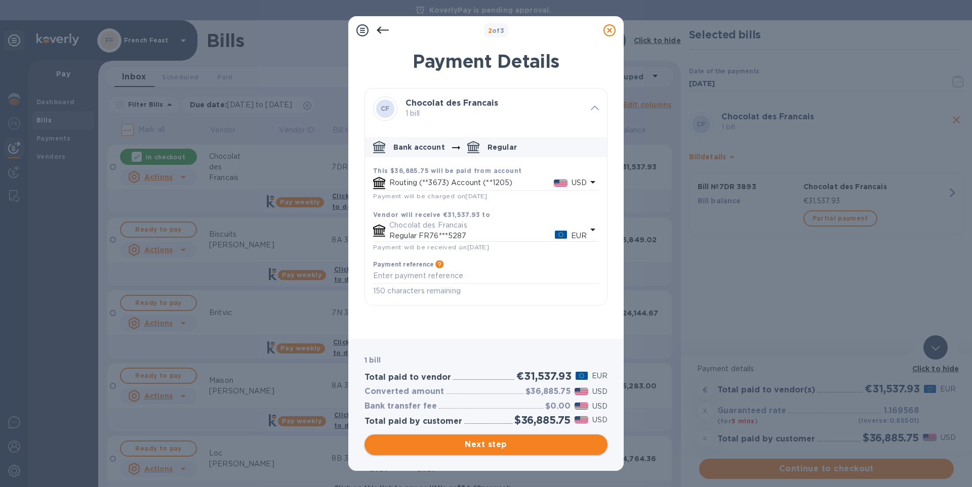
click at [520, 449] on span "Next step" at bounding box center [486, 445] width 227 height 12
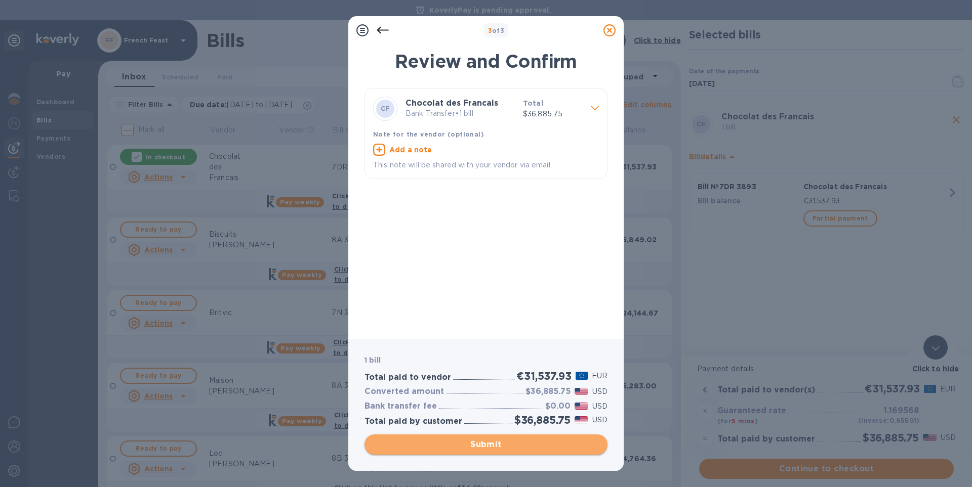
click at [520, 449] on span "Submit" at bounding box center [486, 445] width 227 height 12
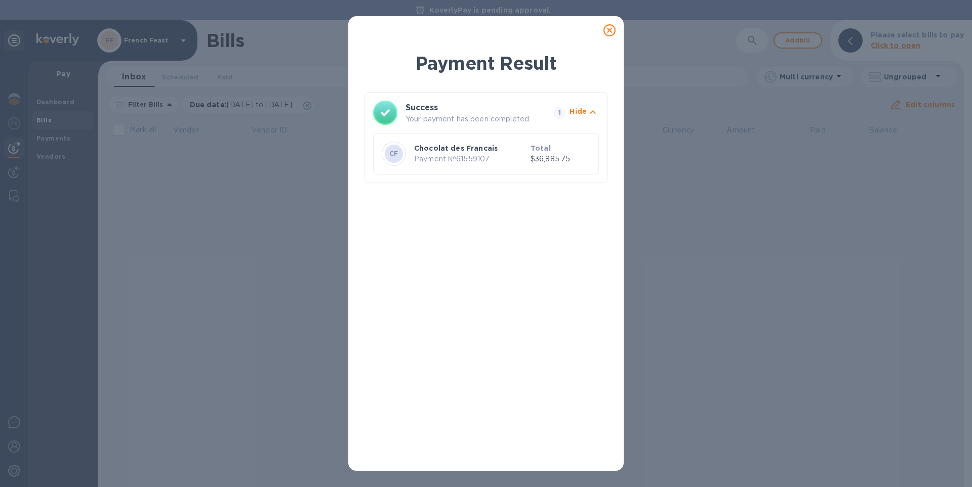
click at [605, 27] on icon at bounding box center [609, 30] width 12 height 12
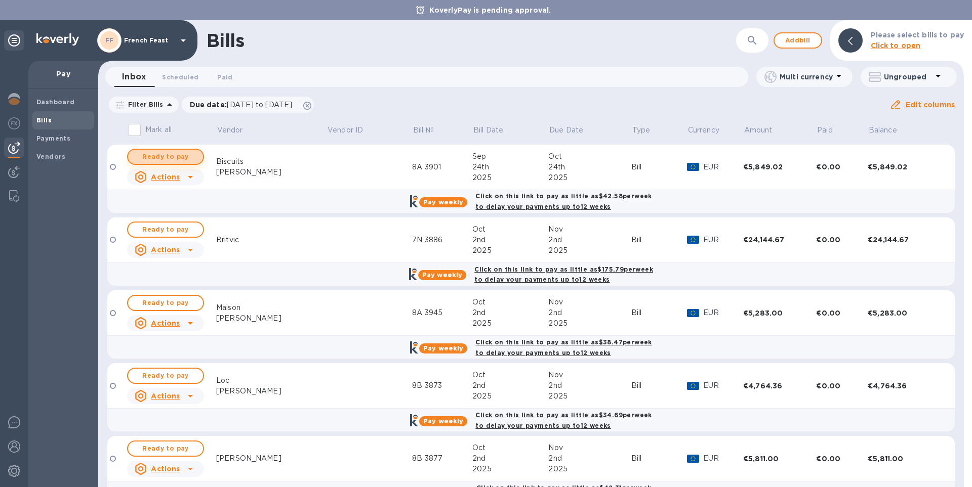
click at [146, 160] on span "Ready to pay" at bounding box center [165, 157] width 59 height 12
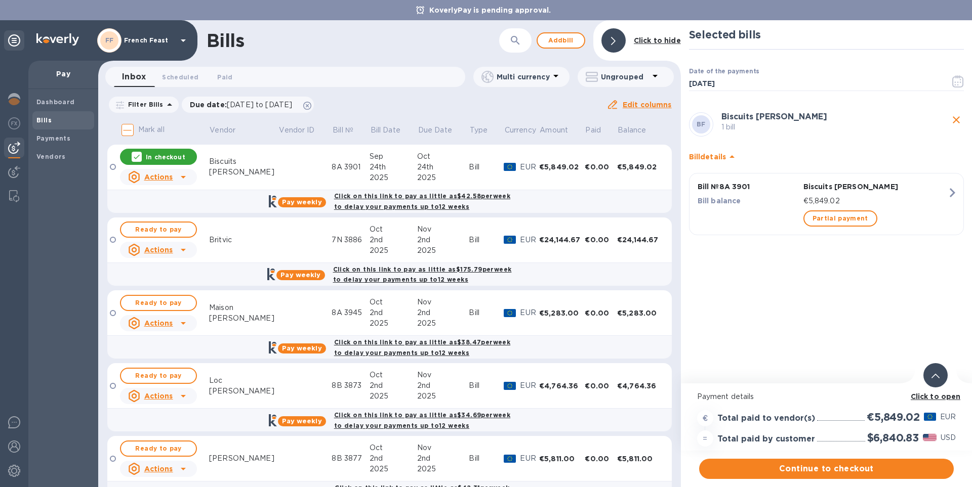
click at [955, 399] on b "Click to open" at bounding box center [936, 397] width 50 height 8
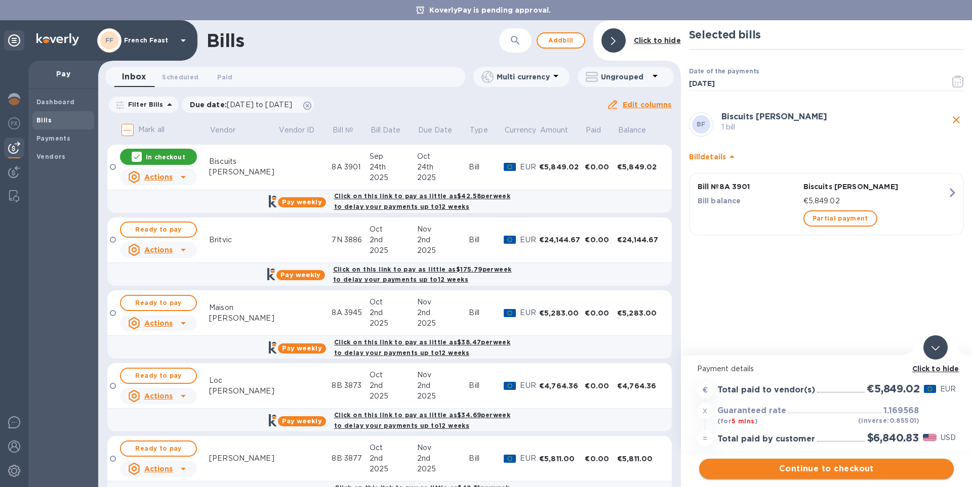
click at [850, 469] on span "Continue to checkout" at bounding box center [826, 469] width 238 height 12
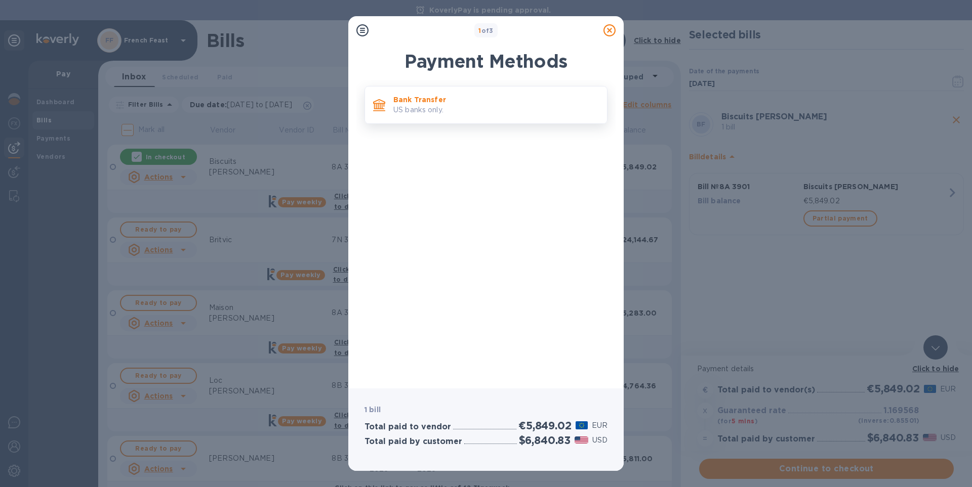
click at [423, 111] on p "US banks only." at bounding box center [496, 110] width 206 height 11
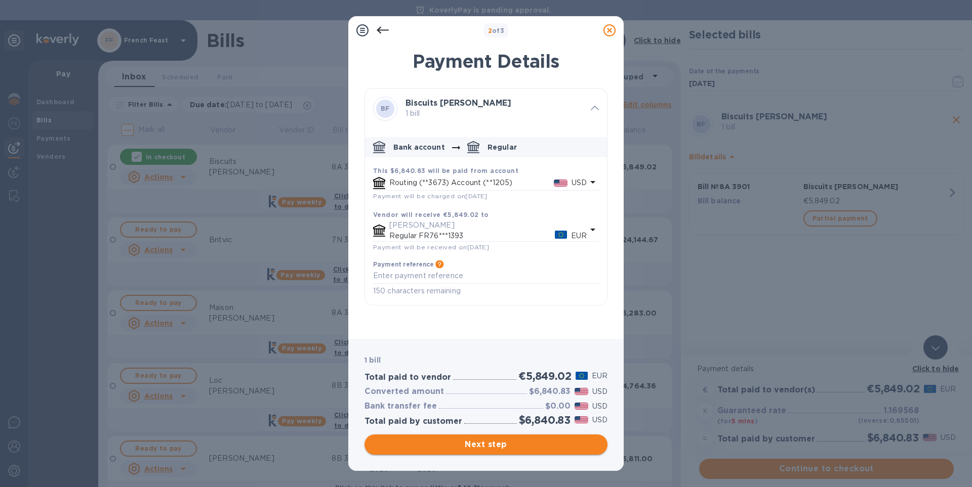
click at [519, 453] on button "Next step" at bounding box center [485, 445] width 243 height 20
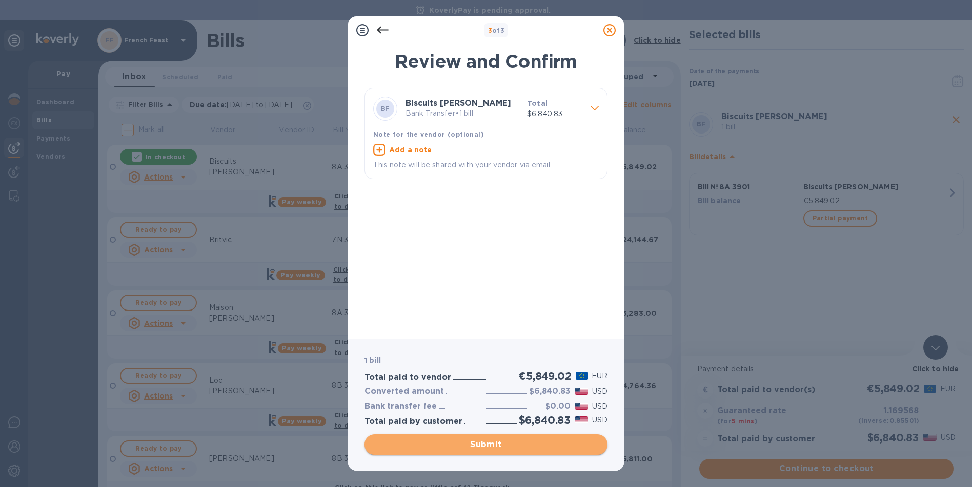
click at [519, 452] on button "Submit" at bounding box center [485, 445] width 243 height 20
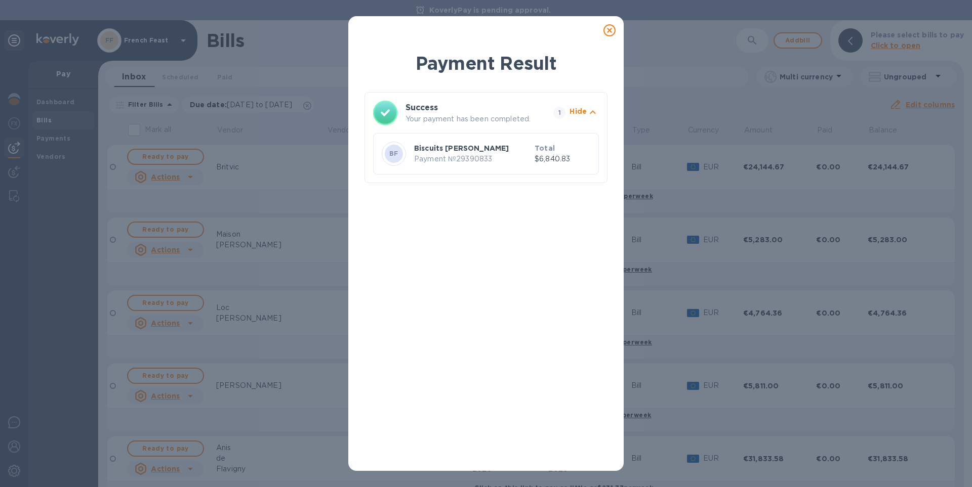
click at [609, 31] on icon at bounding box center [609, 30] width 12 height 12
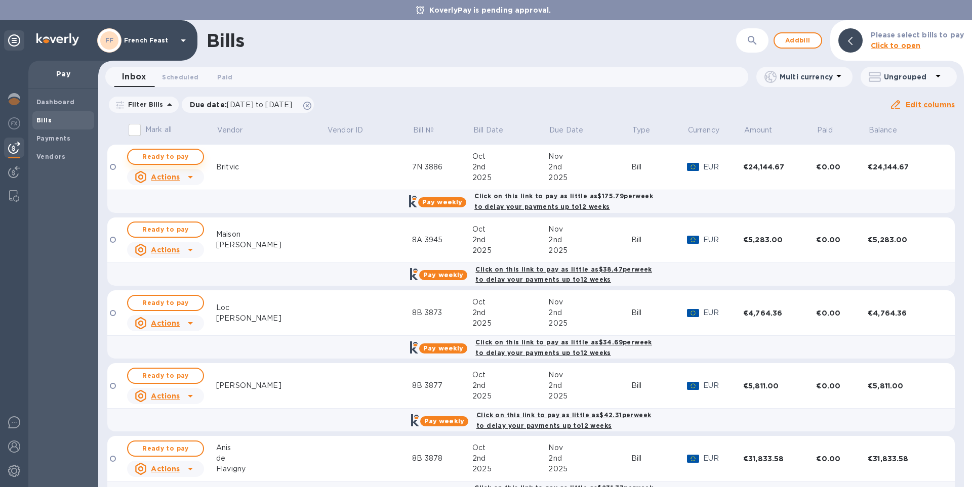
click at [147, 152] on span "Ready to pay" at bounding box center [165, 157] width 59 height 12
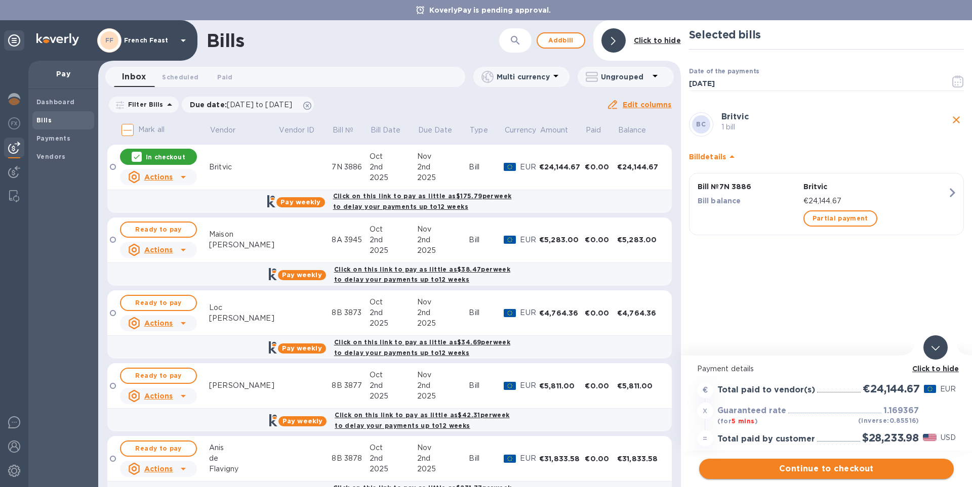
click at [840, 465] on span "Continue to checkout" at bounding box center [826, 469] width 238 height 12
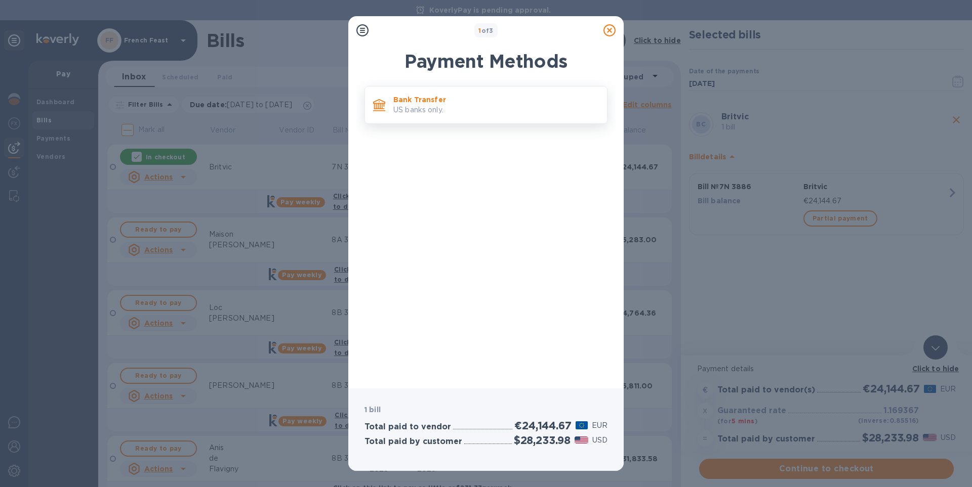
click at [430, 115] on p "US banks only." at bounding box center [496, 110] width 206 height 11
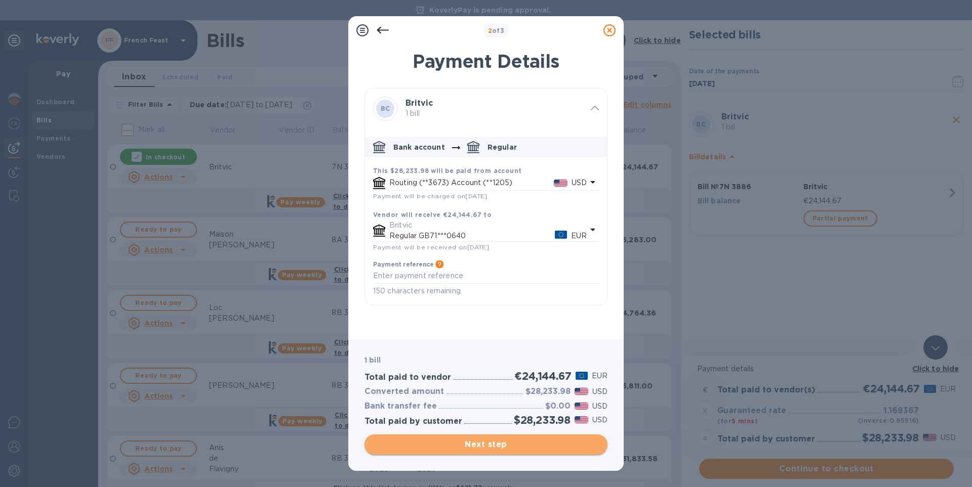
click at [518, 435] on button "Next step" at bounding box center [485, 445] width 243 height 20
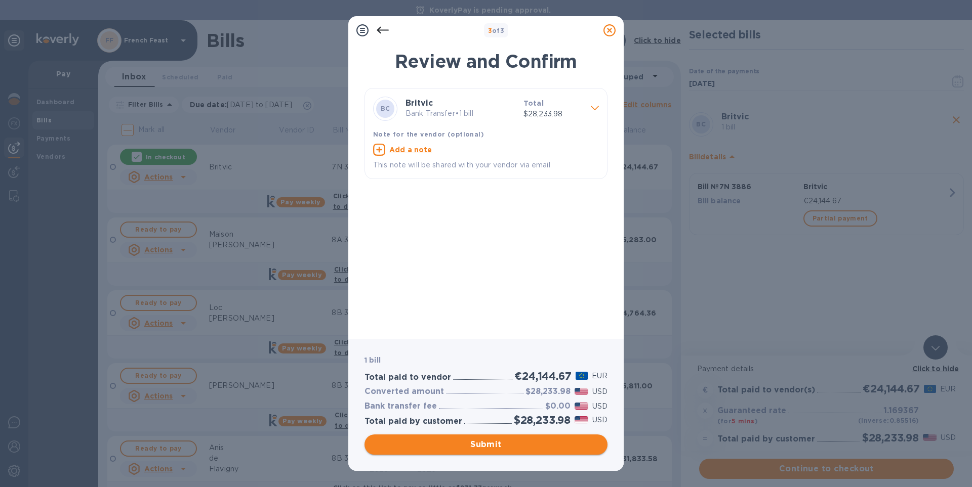
click at [517, 439] on span "Submit" at bounding box center [486, 445] width 227 height 12
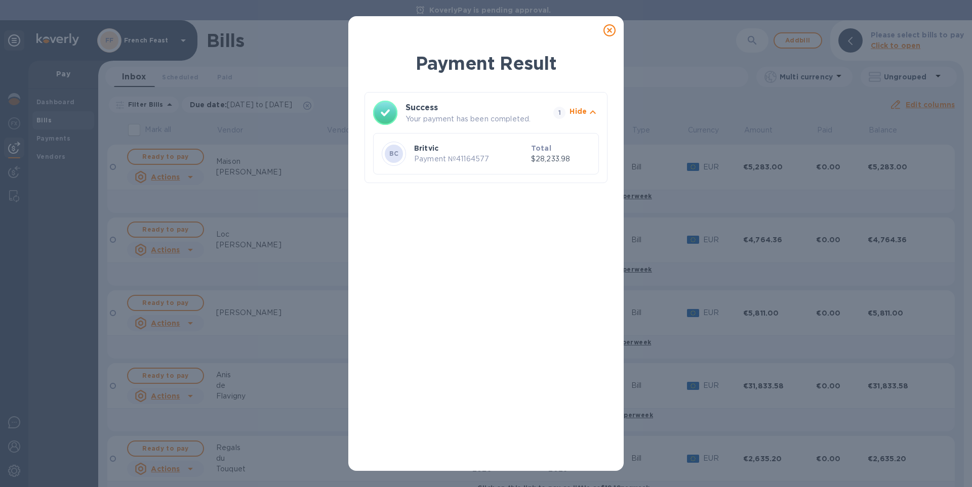
click at [609, 29] on icon at bounding box center [609, 30] width 12 height 12
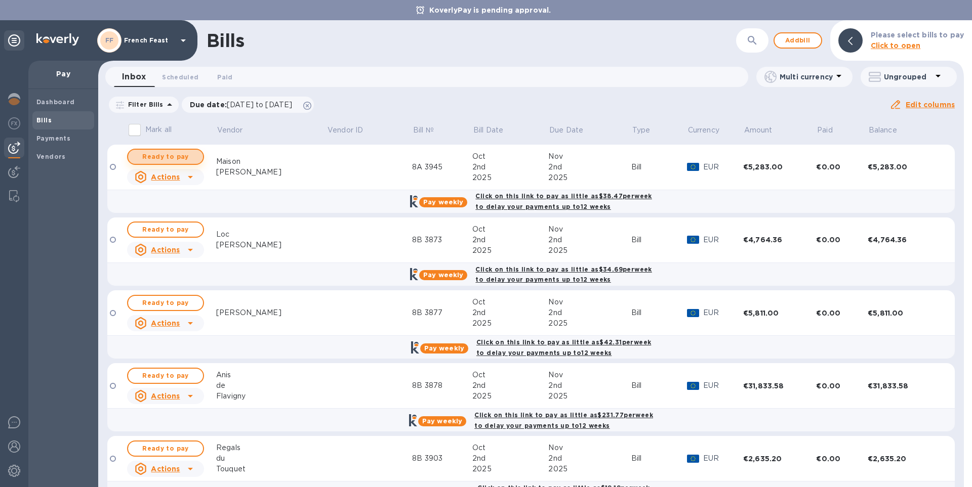
click at [150, 155] on span "Ready to pay" at bounding box center [165, 157] width 59 height 12
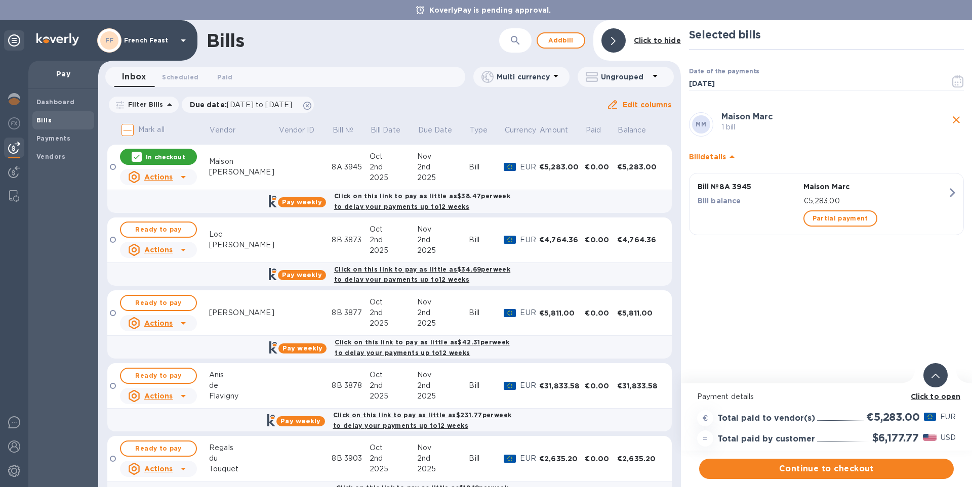
click at [943, 397] on b "Click to open" at bounding box center [936, 397] width 50 height 8
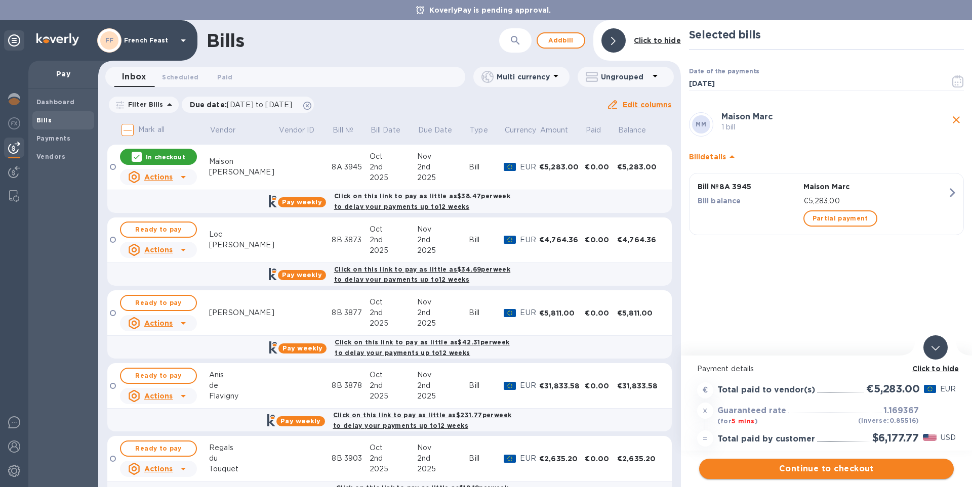
click at [832, 470] on span "Continue to checkout" at bounding box center [826, 469] width 238 height 12
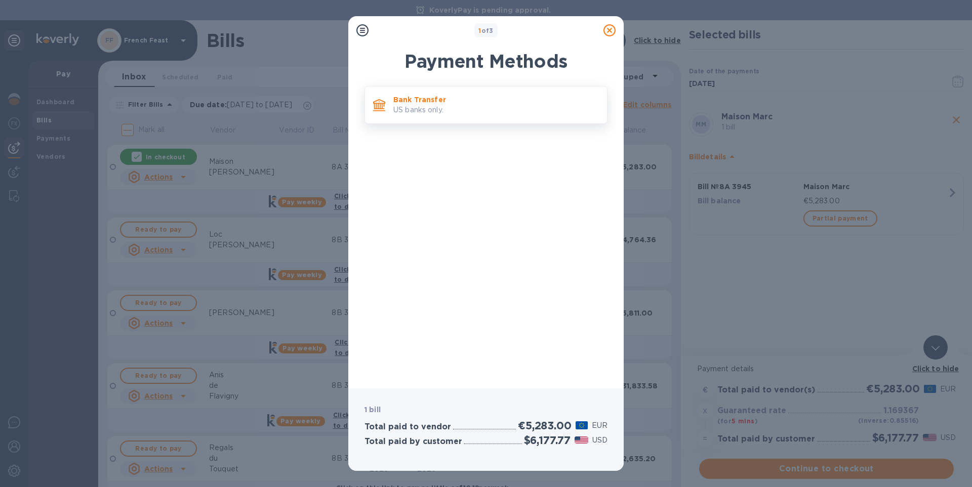
click at [441, 102] on p "Bank Transfer" at bounding box center [496, 100] width 206 height 10
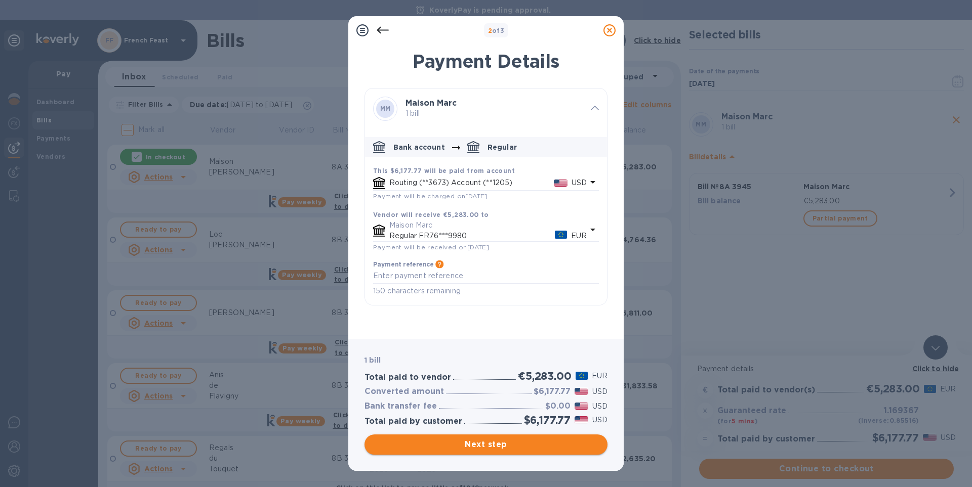
click at [509, 446] on span "Next step" at bounding box center [486, 445] width 227 height 12
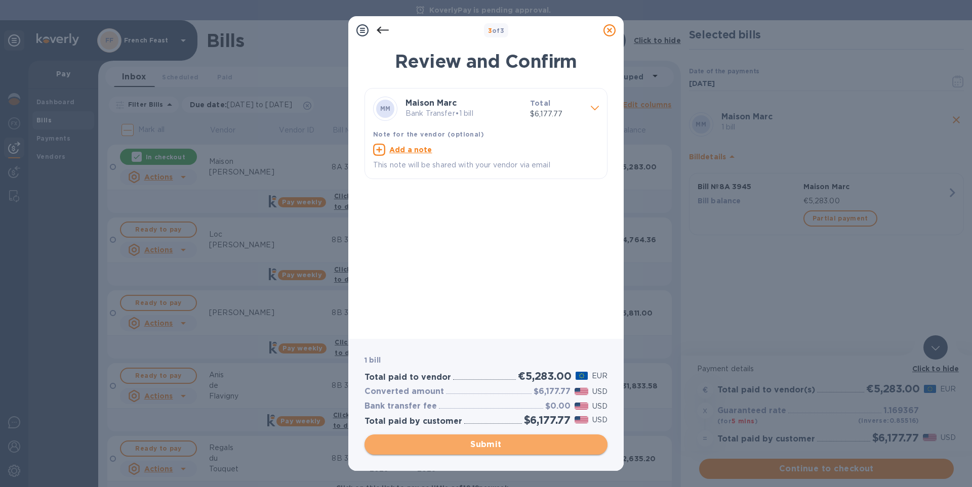
click at [509, 446] on span "Submit" at bounding box center [486, 445] width 227 height 12
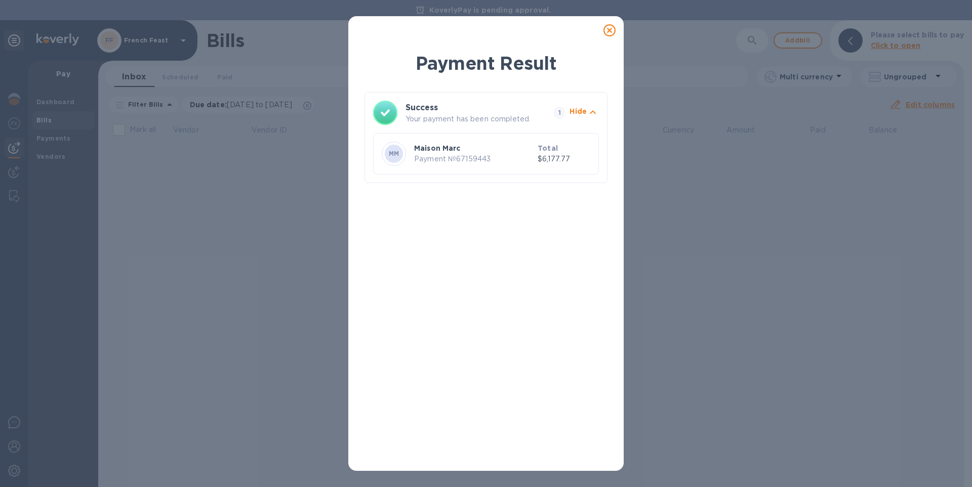
click at [607, 26] on icon at bounding box center [609, 30] width 12 height 12
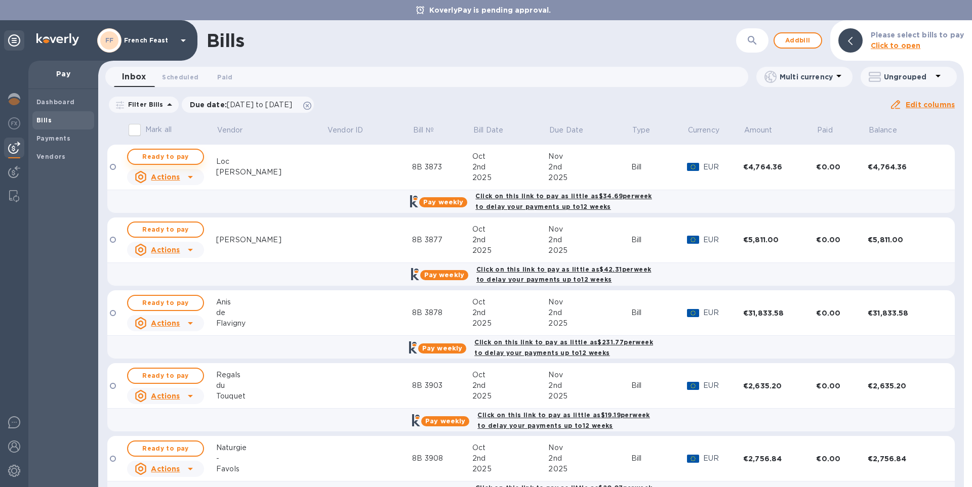
click at [161, 158] on span "Ready to pay" at bounding box center [165, 157] width 59 height 12
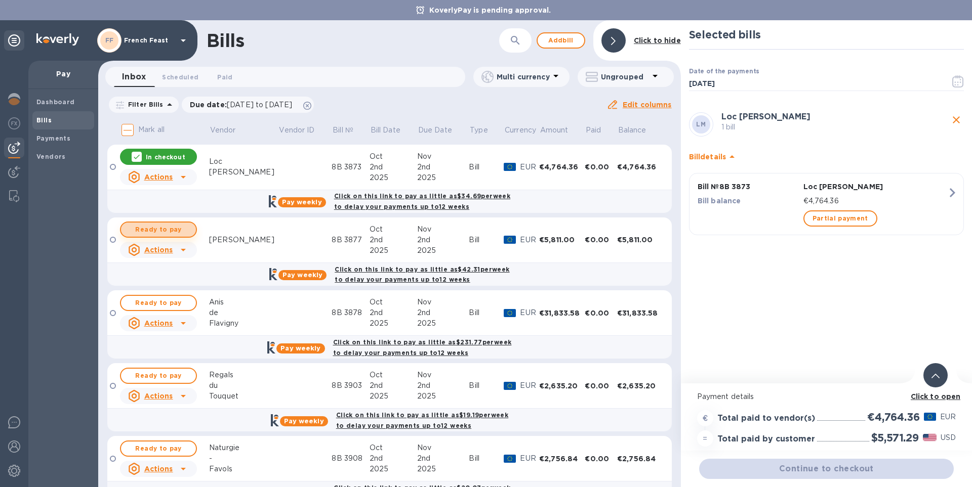
click at [170, 226] on span "Ready to pay" at bounding box center [158, 230] width 59 height 12
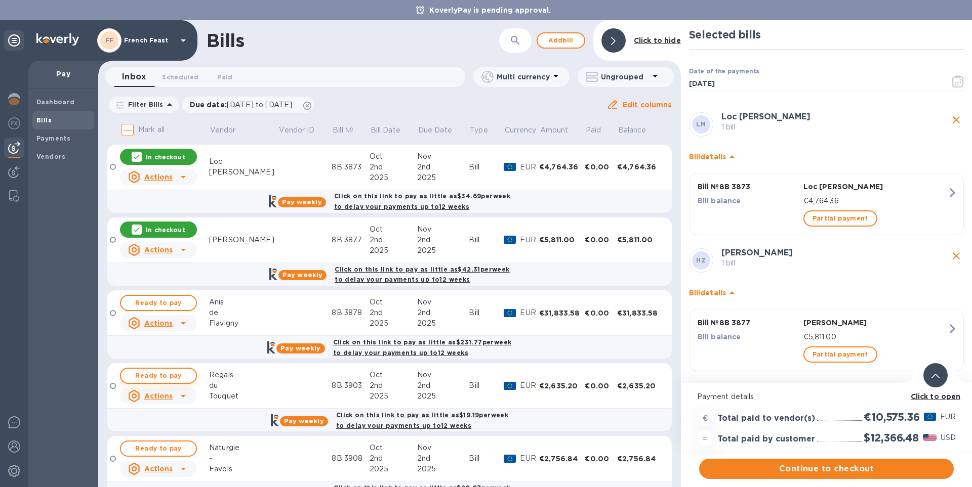
click at [151, 377] on span "Ready to pay" at bounding box center [158, 376] width 59 height 12
click at [151, 448] on span "Ready to pay" at bounding box center [158, 449] width 59 height 12
click at [800, 467] on span "Continue to checkout" at bounding box center [826, 469] width 238 height 12
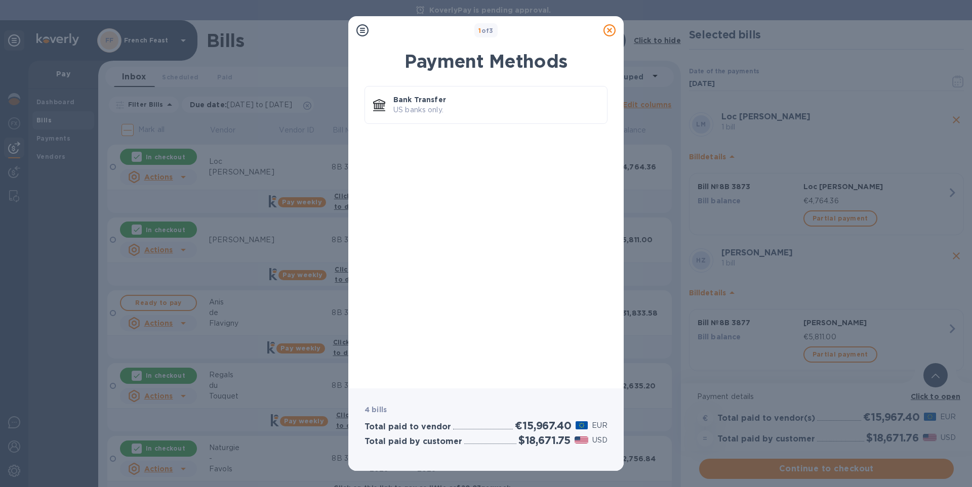
click at [611, 30] on icon at bounding box center [609, 30] width 12 height 12
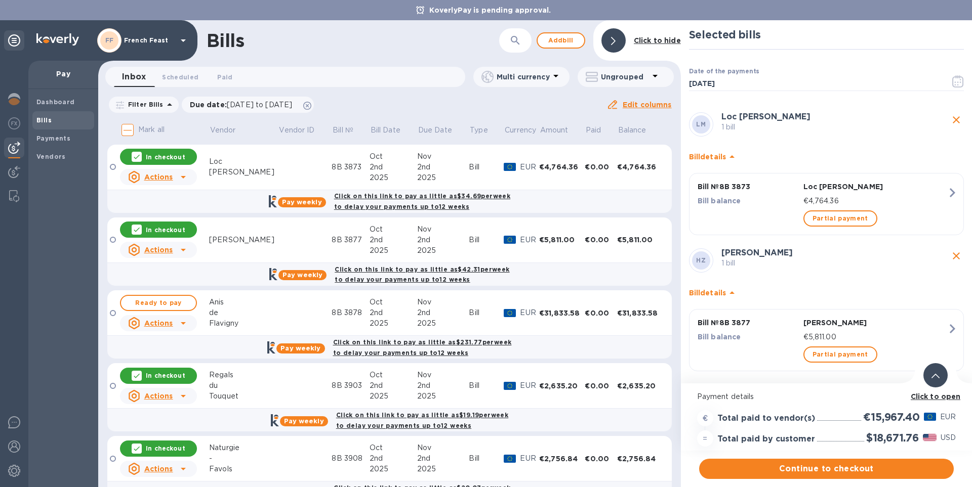
click at [928, 396] on b "Click to open" at bounding box center [936, 397] width 50 height 8
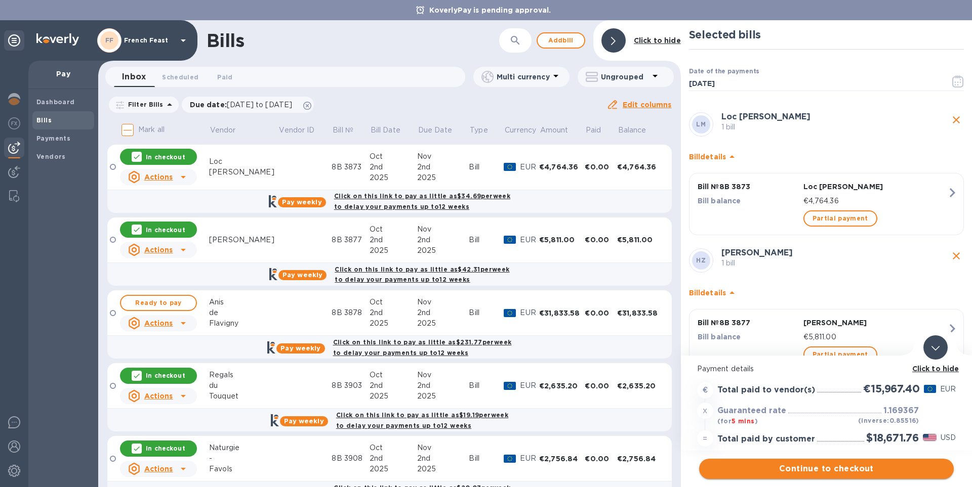
click at [847, 470] on span "Continue to checkout" at bounding box center [826, 469] width 238 height 12
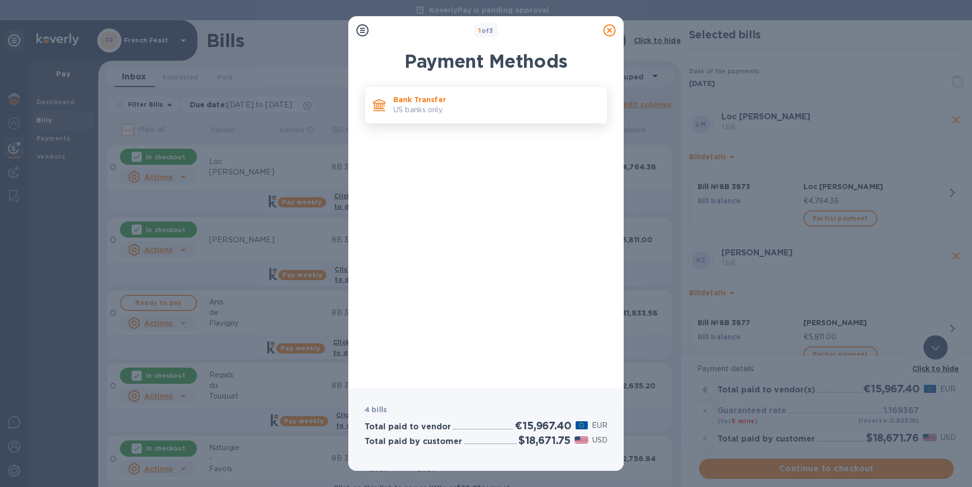
click at [453, 111] on p "US banks only." at bounding box center [496, 110] width 206 height 11
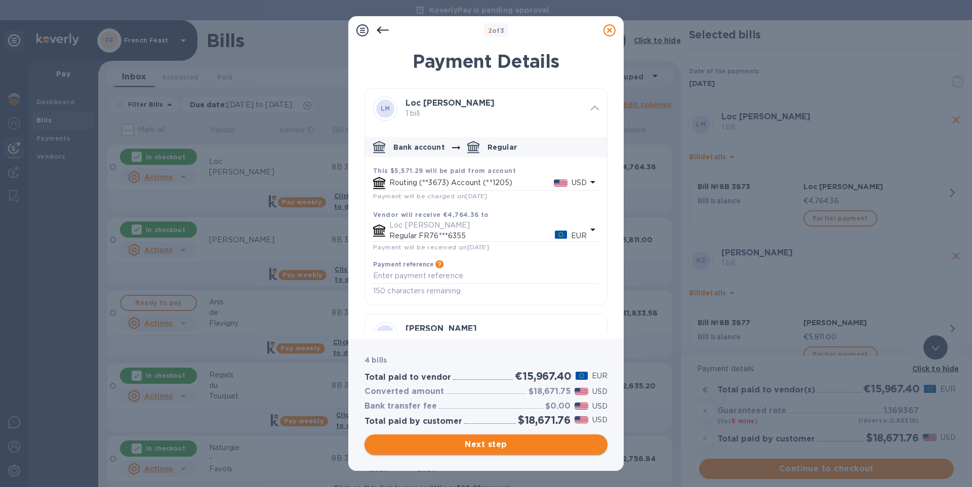
click at [497, 444] on span "Next step" at bounding box center [486, 445] width 227 height 12
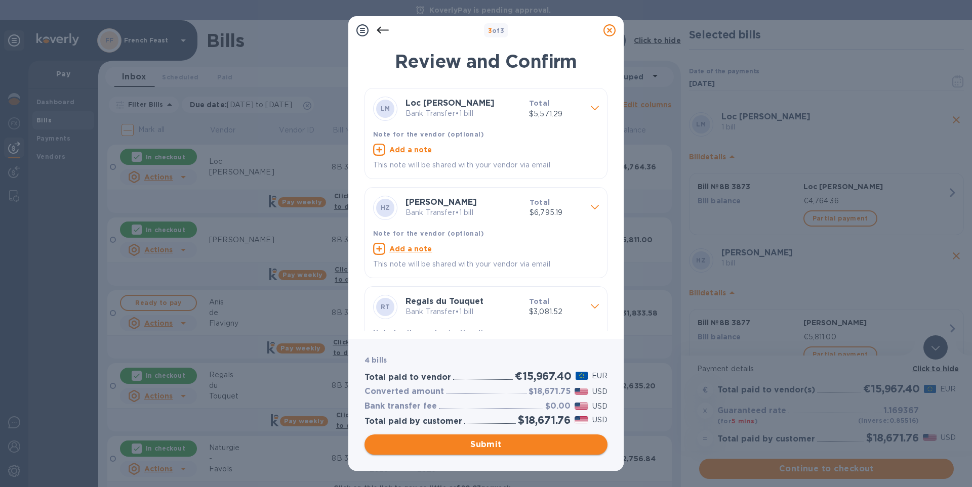
click at [488, 443] on span "Submit" at bounding box center [486, 445] width 227 height 12
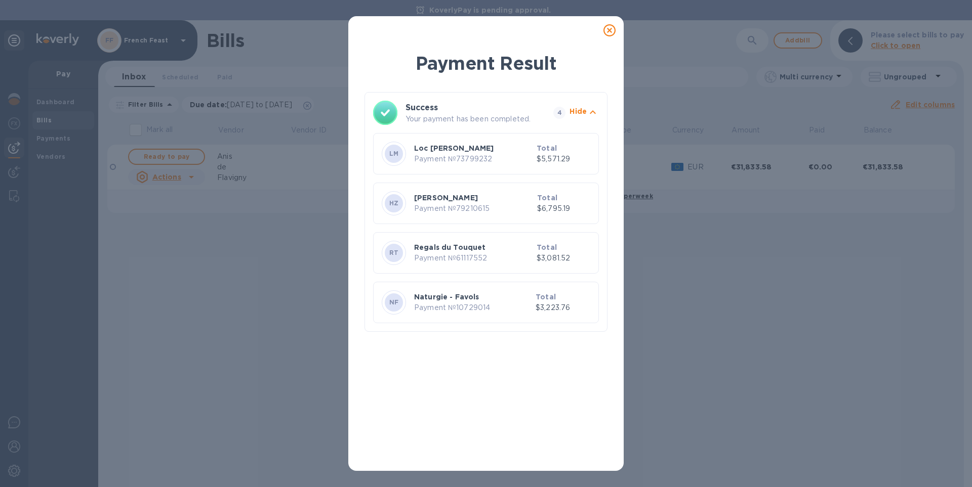
click at [608, 29] on icon at bounding box center [609, 30] width 12 height 12
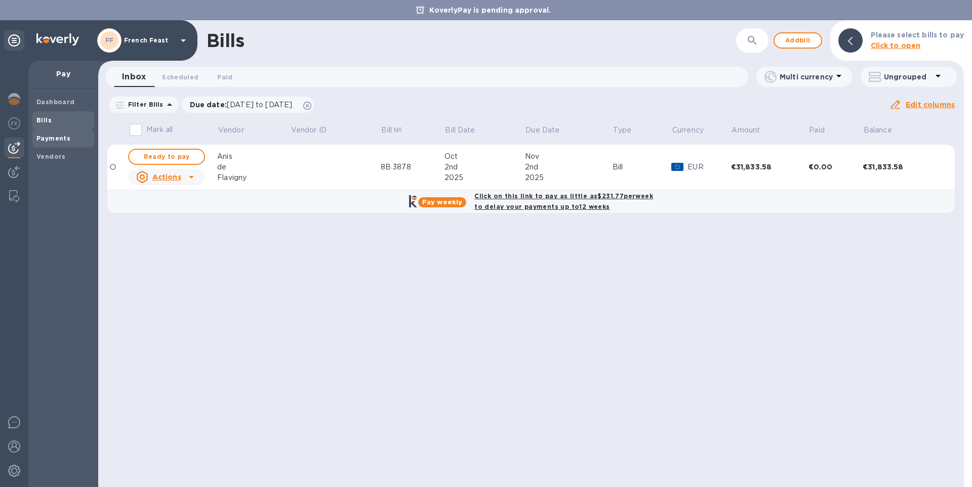
click at [54, 141] on b "Payments" at bounding box center [53, 139] width 34 height 8
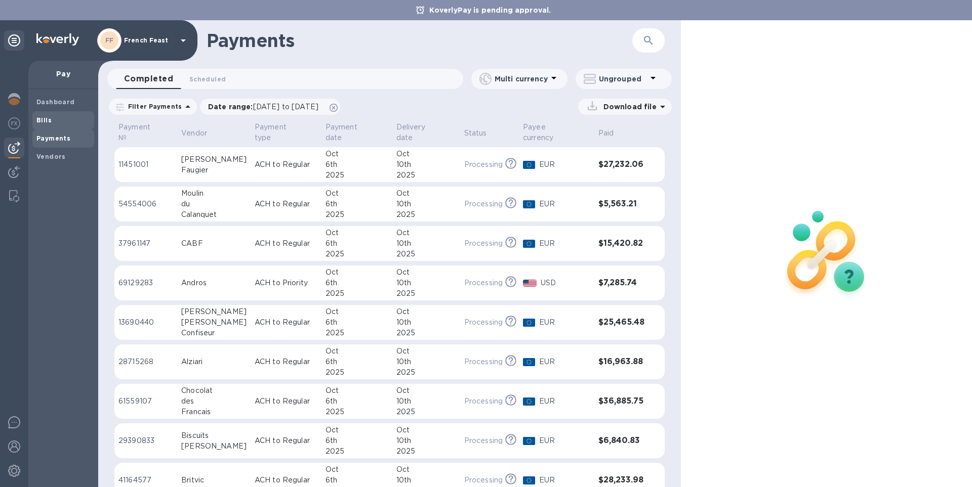
click at [42, 120] on b "Bills" at bounding box center [43, 120] width 15 height 8
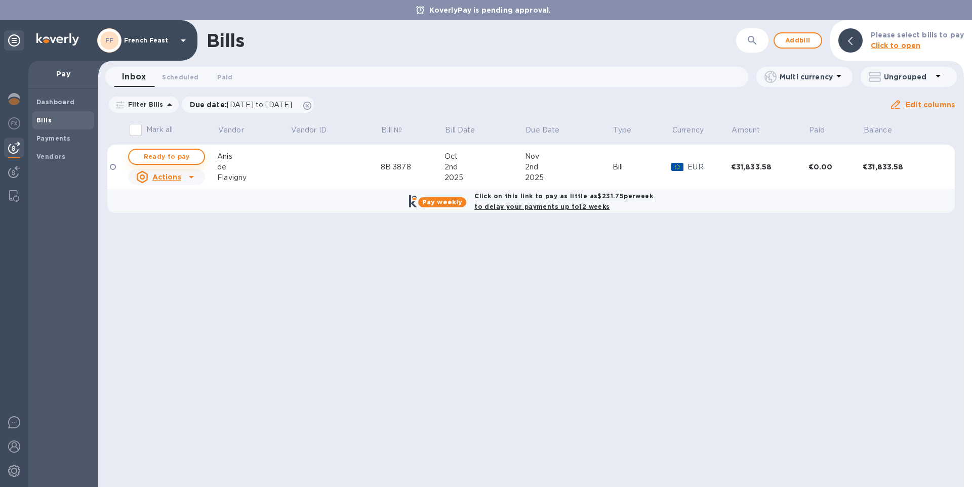
click at [169, 154] on span "Ready to pay" at bounding box center [166, 157] width 59 height 12
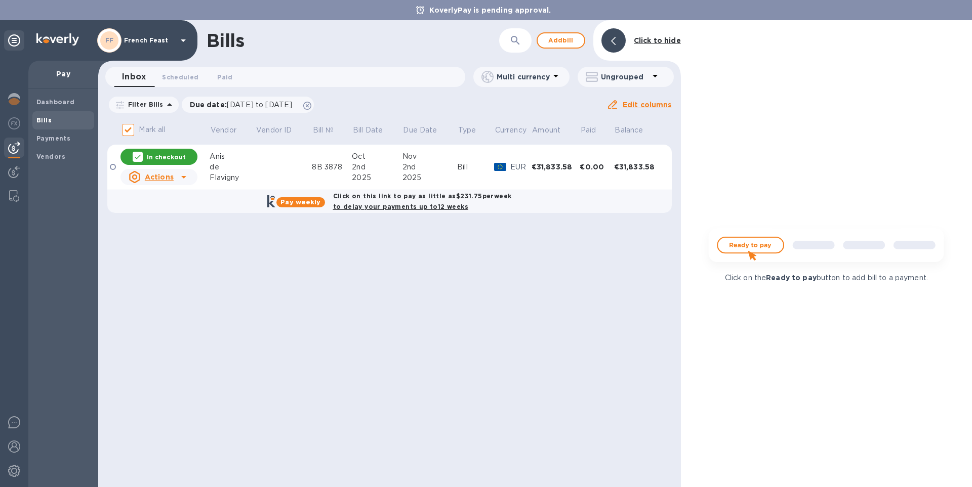
checkbox input "true"
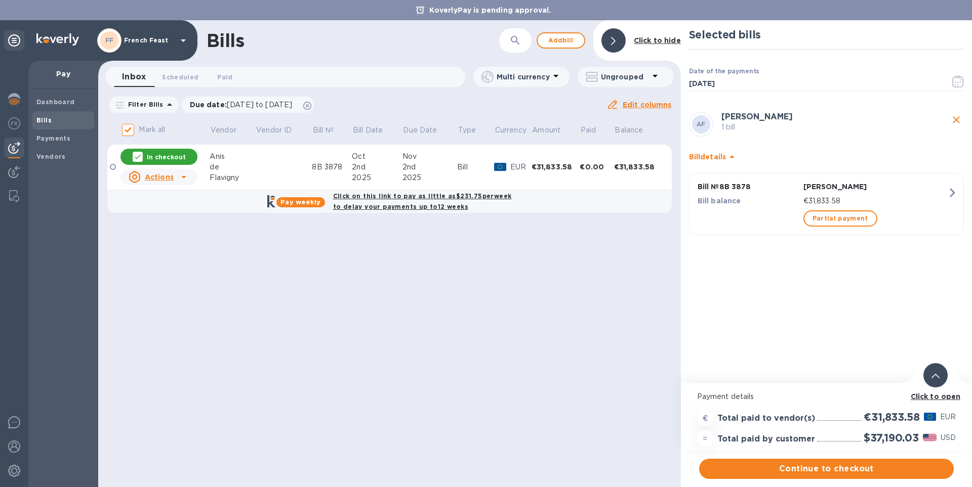
click at [934, 400] on b "Click to open" at bounding box center [936, 397] width 50 height 8
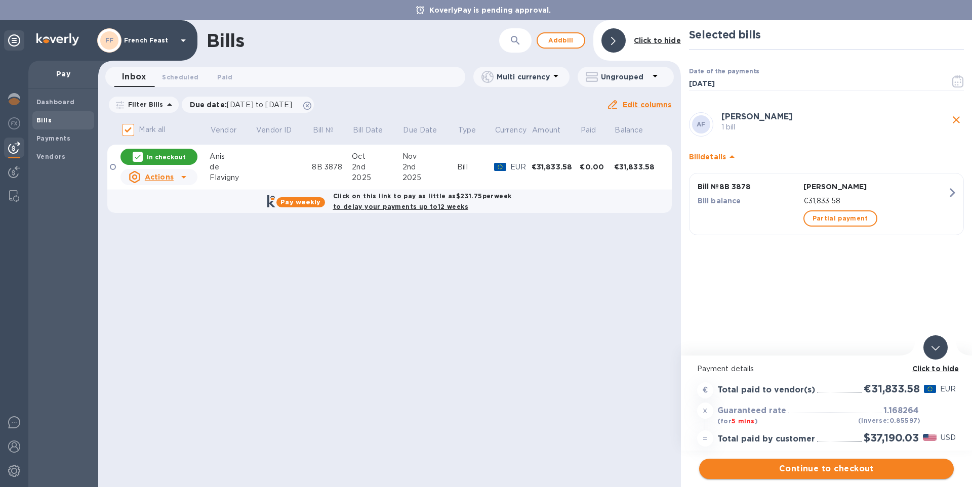
click at [854, 469] on span "Continue to checkout" at bounding box center [826, 469] width 238 height 12
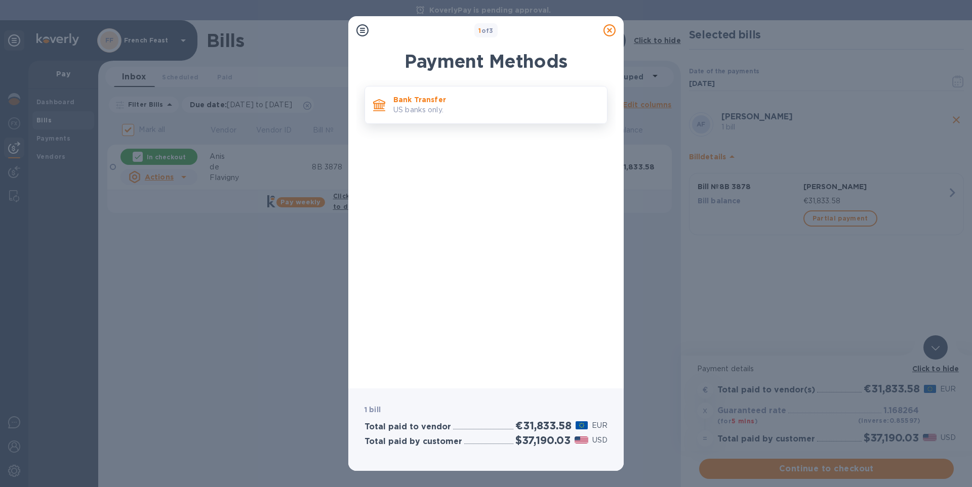
click at [456, 111] on p "US banks only." at bounding box center [496, 110] width 206 height 11
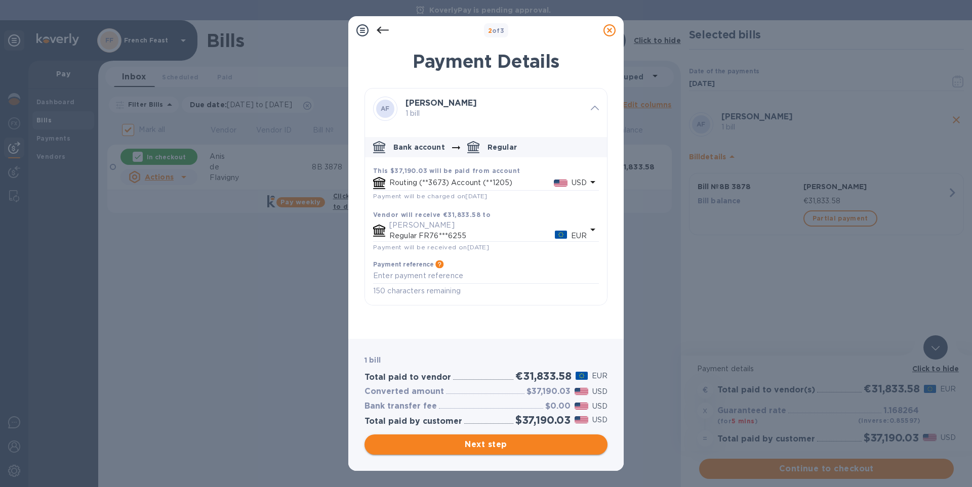
click at [485, 442] on span "Next step" at bounding box center [486, 445] width 227 height 12
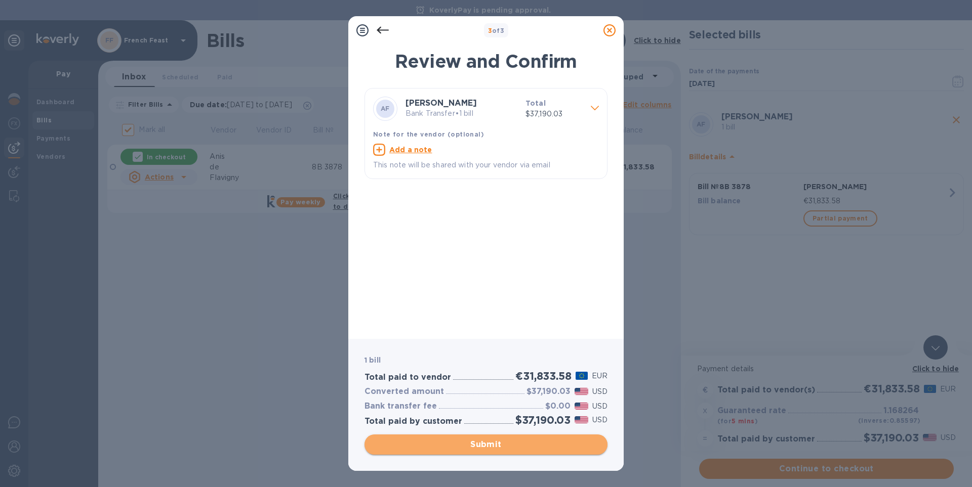
click at [485, 442] on span "Submit" at bounding box center [486, 445] width 227 height 12
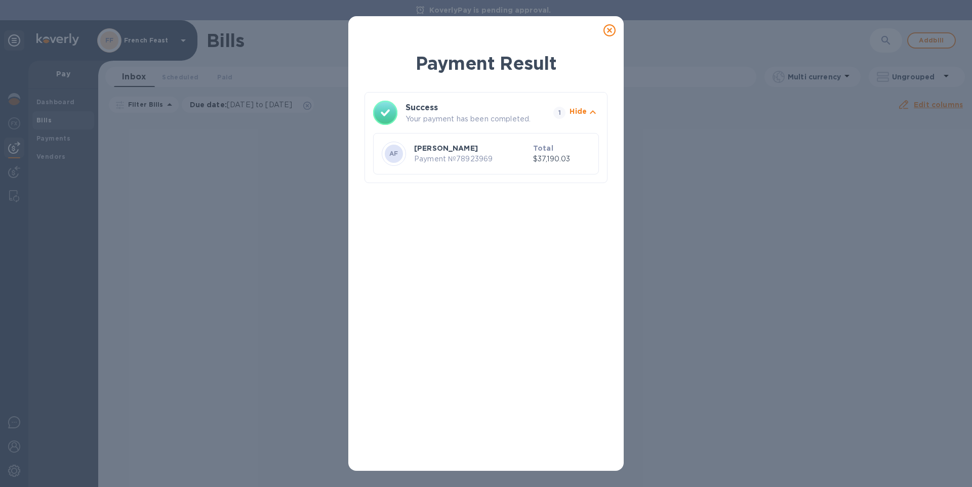
click at [606, 34] on icon at bounding box center [609, 30] width 12 height 12
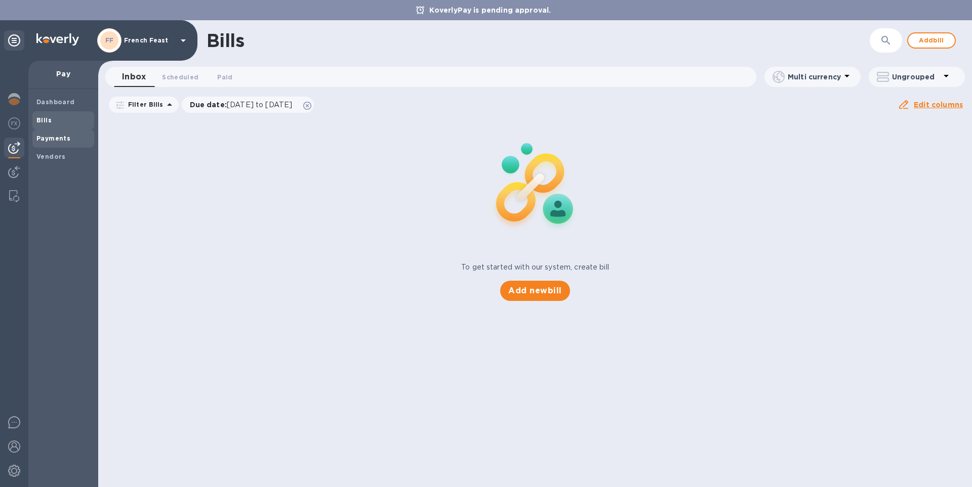
click at [54, 142] on b "Payments" at bounding box center [53, 139] width 34 height 8
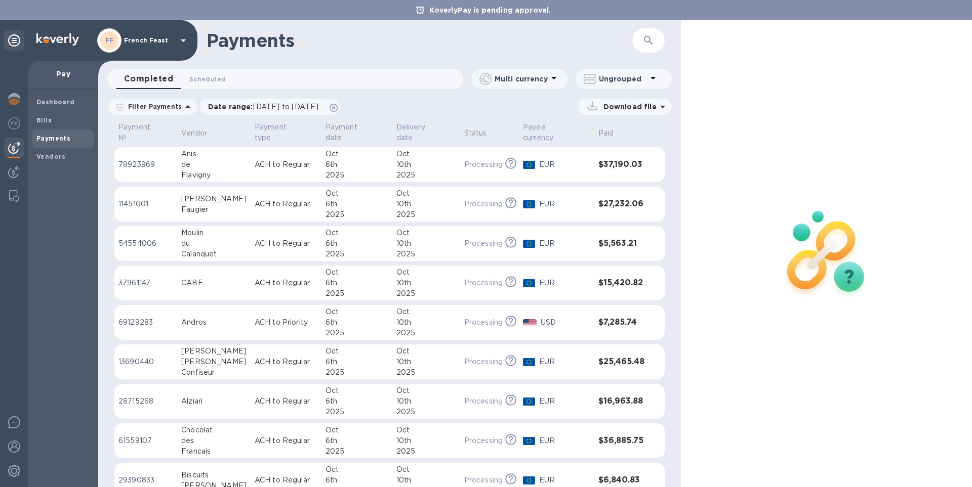
click at [553, 163] on div "EUR" at bounding box center [564, 164] width 55 height 15
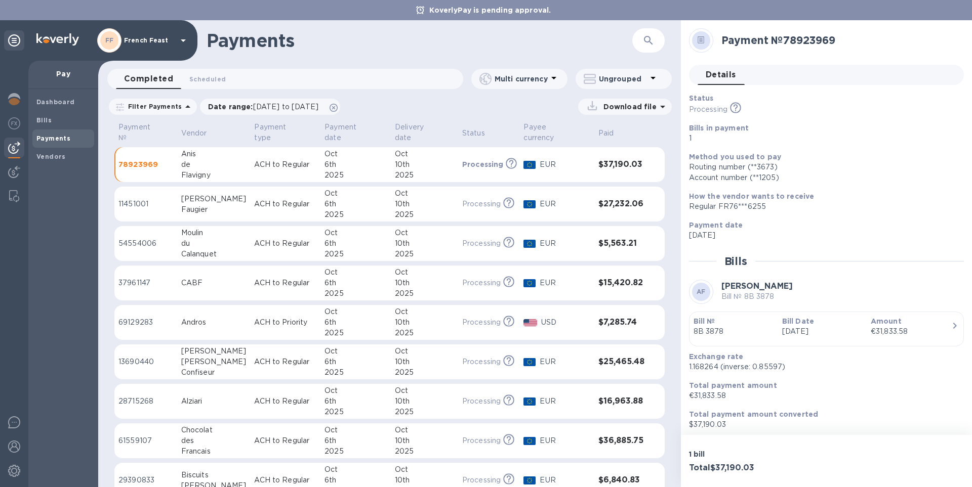
click at [955, 326] on icon "button" at bounding box center [955, 326] width 12 height 12
